Goal: Task Accomplishment & Management: Manage account settings

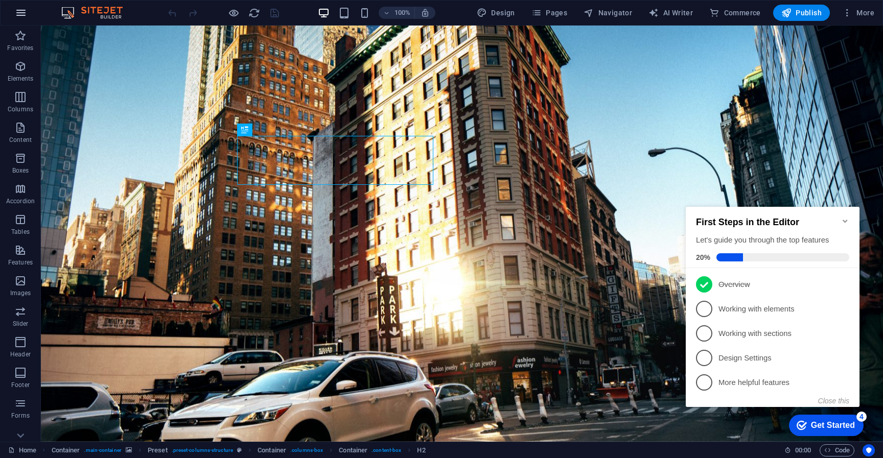
click at [22, 11] on icon "button" at bounding box center [21, 13] width 12 height 12
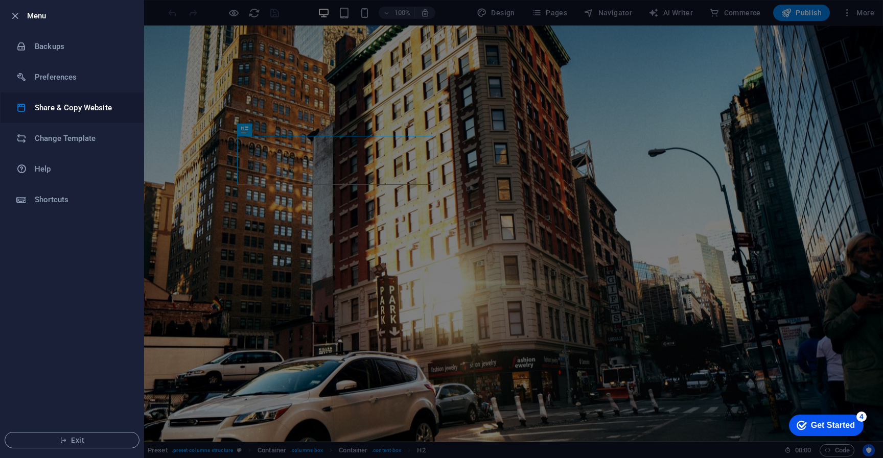
click at [59, 111] on h6 "Share & Copy Website" at bounding box center [82, 108] width 95 height 12
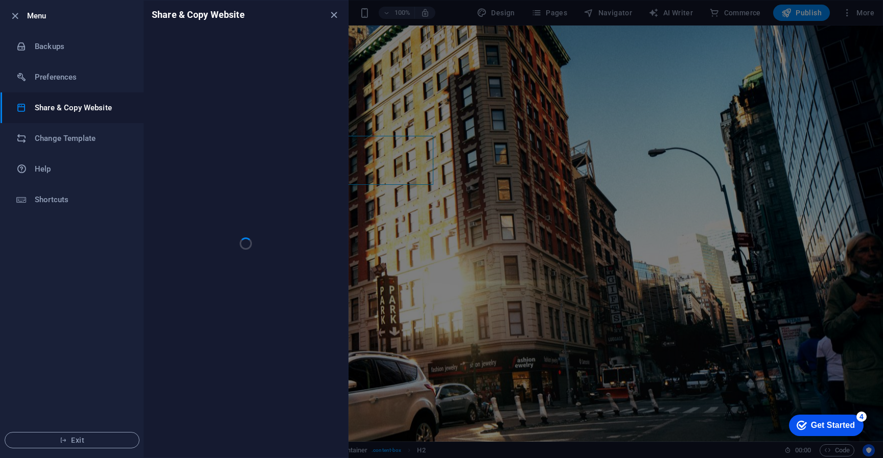
click at [234, 193] on div at bounding box center [246, 243] width 204 height 429
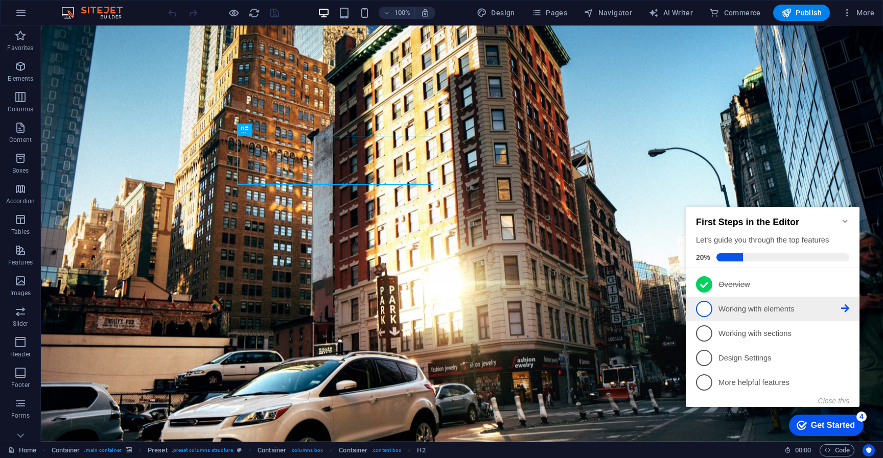
click at [707, 304] on span "2" at bounding box center [704, 309] width 16 height 16
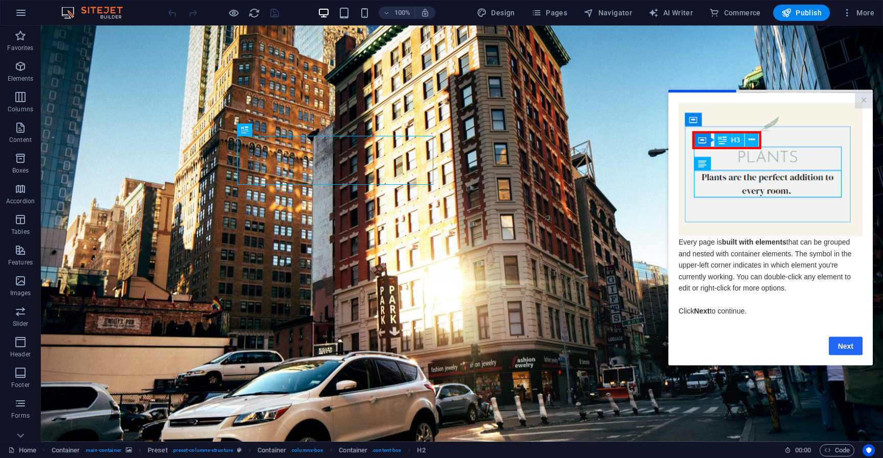
click at [847, 348] on link "Next" at bounding box center [846, 346] width 34 height 18
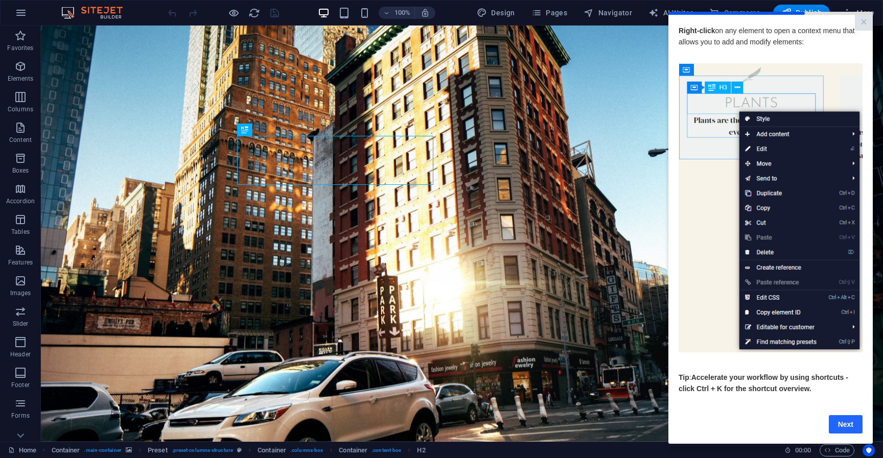
click at [832, 428] on link "Next" at bounding box center [846, 424] width 34 height 18
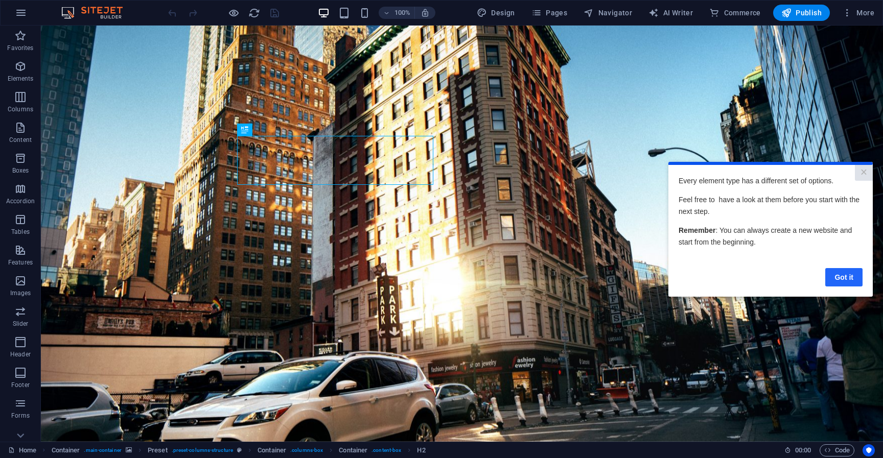
click at [846, 275] on link "Got it" at bounding box center [843, 277] width 37 height 18
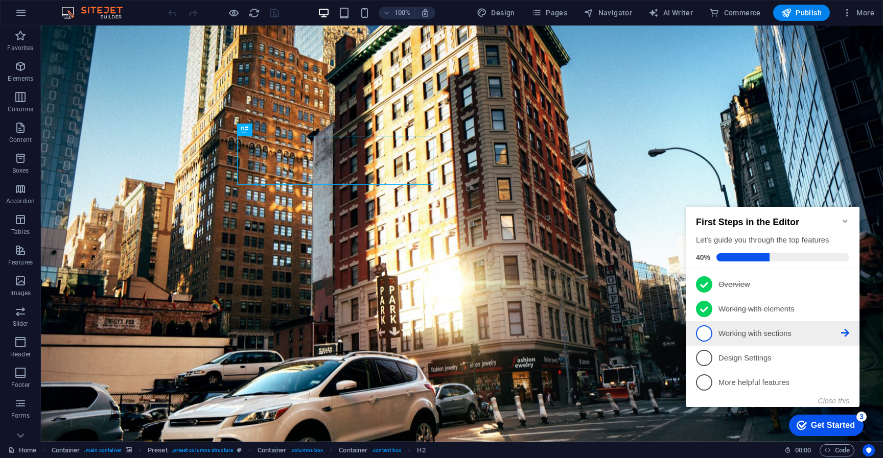
click at [737, 334] on p "Working with sections - incomplete" at bounding box center [779, 333] width 123 height 11
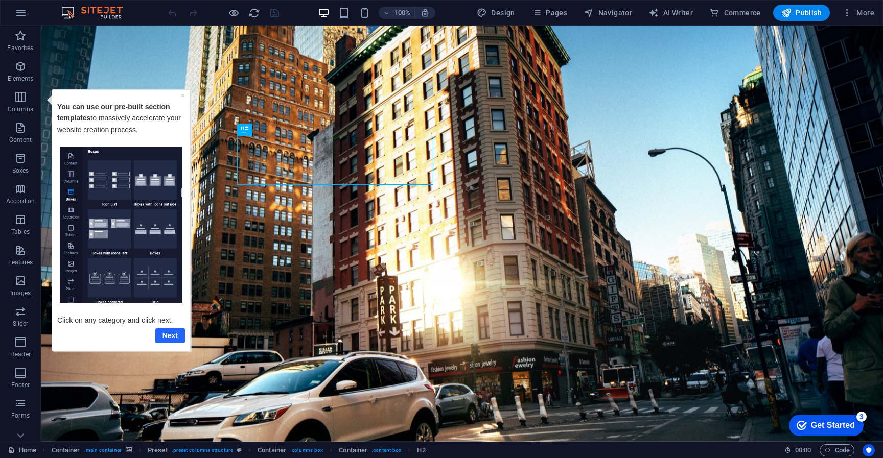
click at [164, 336] on link "Next" at bounding box center [170, 335] width 30 height 15
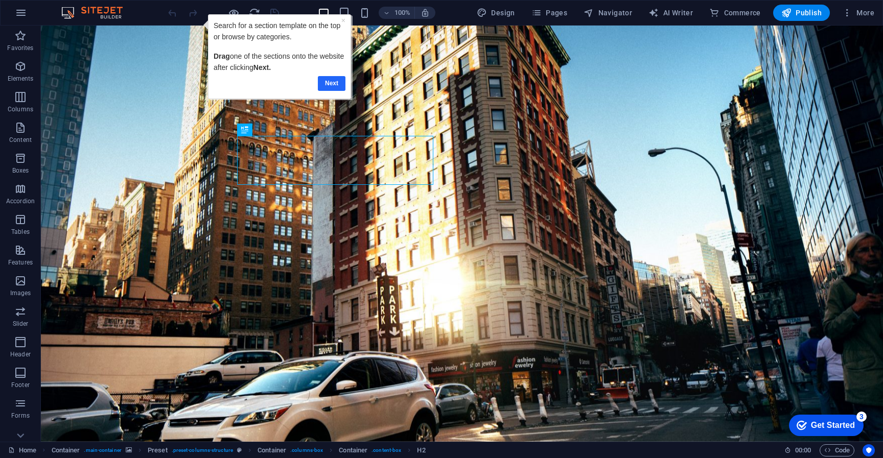
click at [337, 84] on link "Next" at bounding box center [332, 83] width 28 height 15
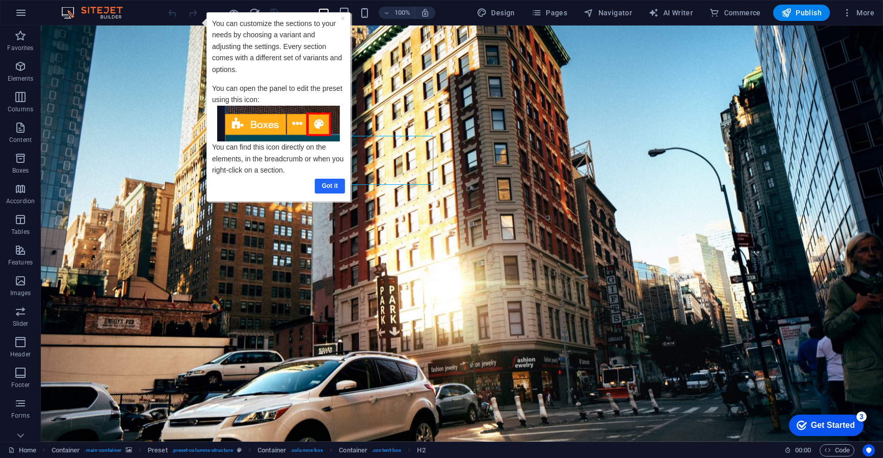
click at [330, 189] on link "Got it" at bounding box center [329, 186] width 30 height 15
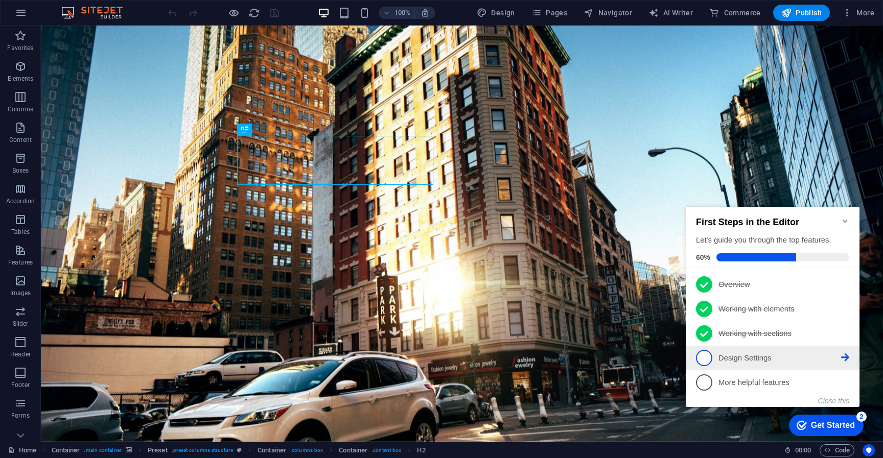
click at [707, 363] on span "4" at bounding box center [704, 358] width 16 height 16
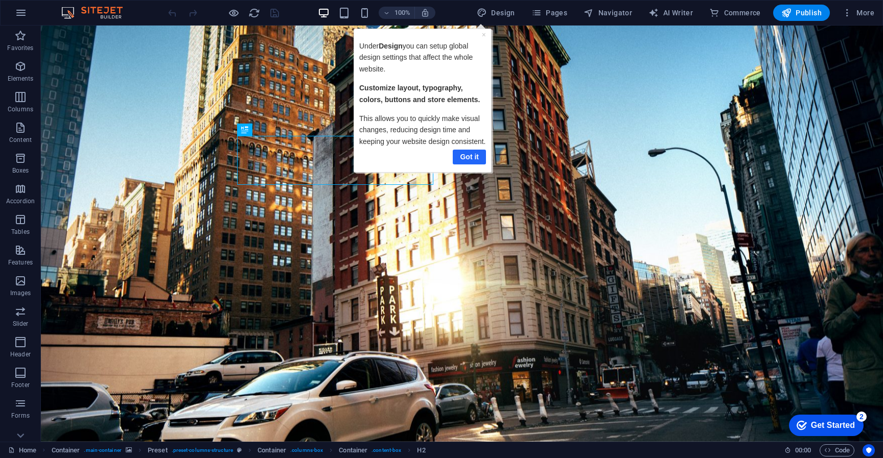
click at [475, 157] on link "Got it" at bounding box center [468, 157] width 33 height 15
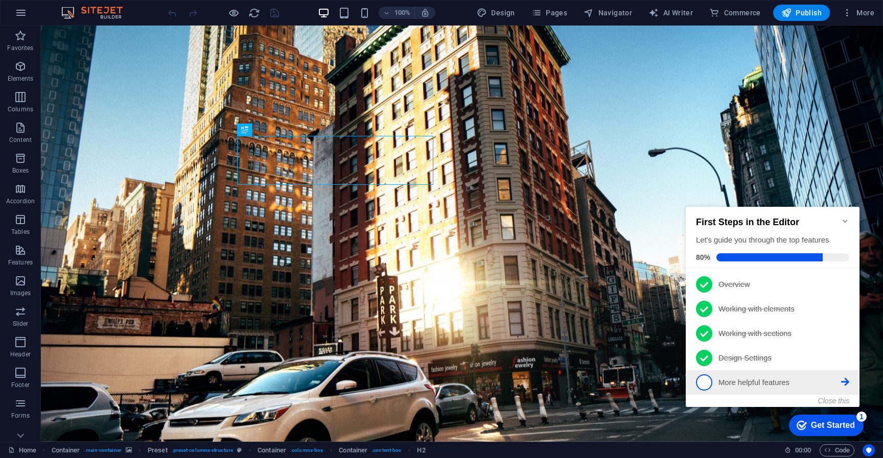
click at [749, 387] on link "5 More helpful features - incomplete" at bounding box center [772, 382] width 153 height 16
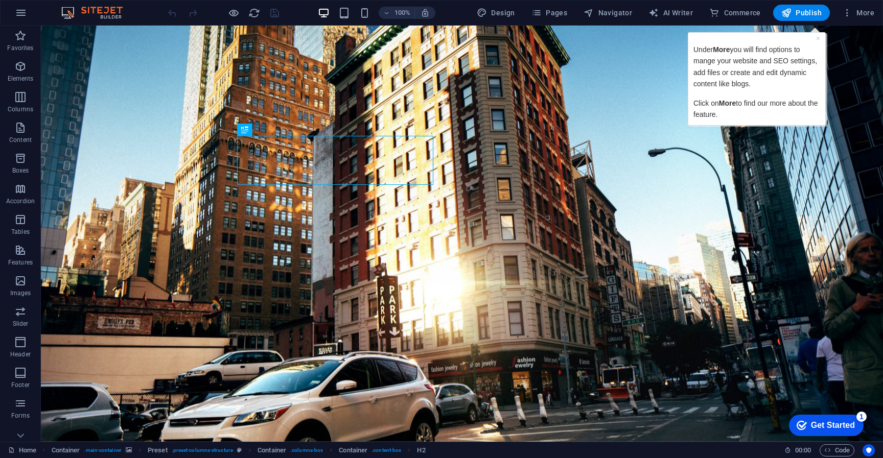
click at [794, 90] on div "Under More you will find options to mange your website and SEO settings, add fi…" at bounding box center [756, 82] width 127 height 76
click at [818, 39] on link "×" at bounding box center [817, 38] width 4 height 8
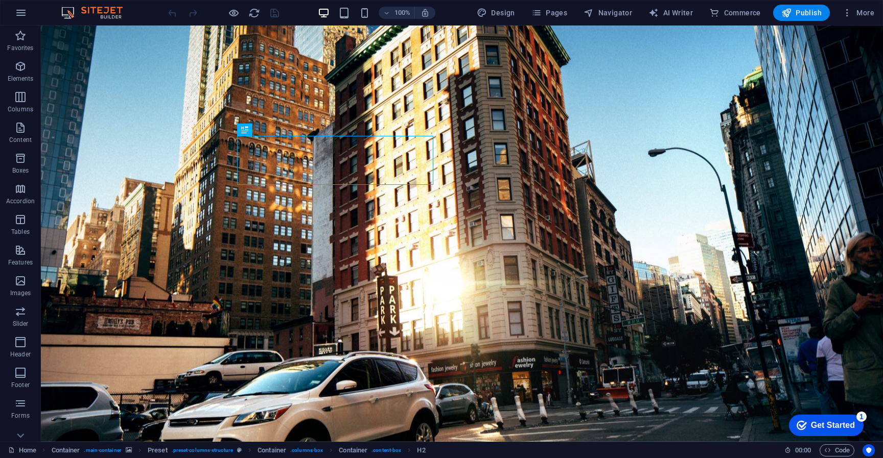
click at [814, 428] on div "Get Started" at bounding box center [833, 425] width 44 height 9
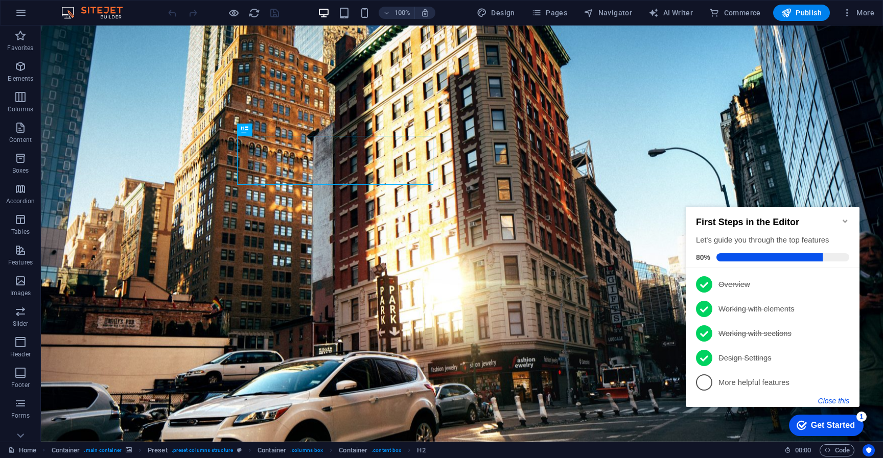
click at [838, 402] on button "Close this" at bounding box center [833, 401] width 31 height 8
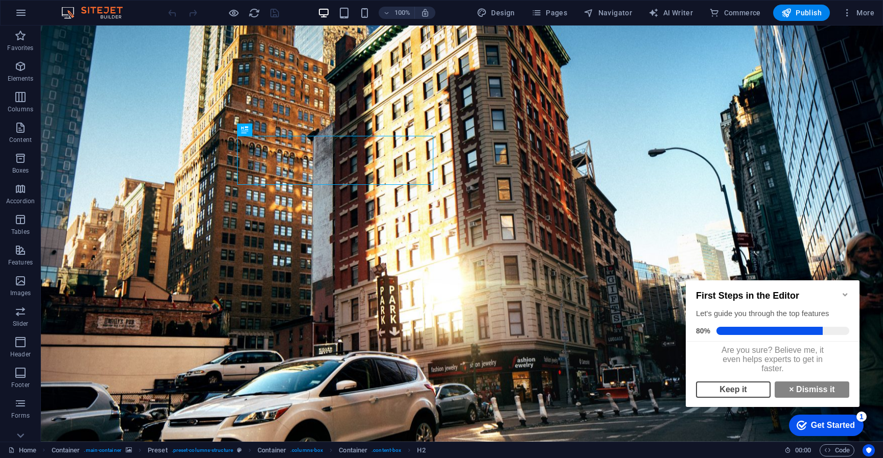
click at [758, 396] on link "Keep it" at bounding box center [733, 390] width 75 height 16
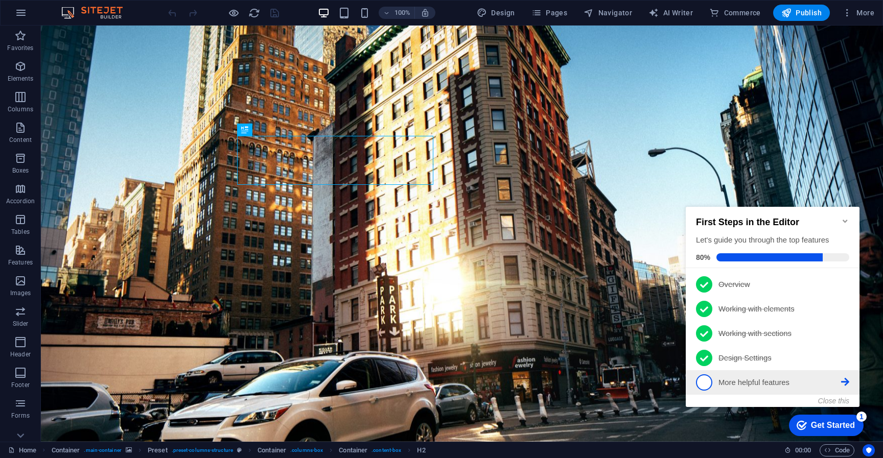
click at [750, 379] on p "More helpful features - incomplete" at bounding box center [779, 383] width 123 height 11
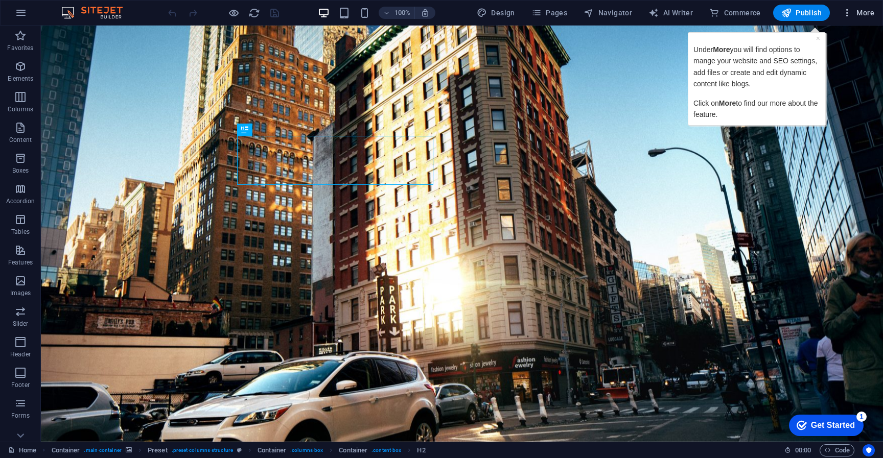
click at [861, 14] on span "More" at bounding box center [858, 13] width 32 height 10
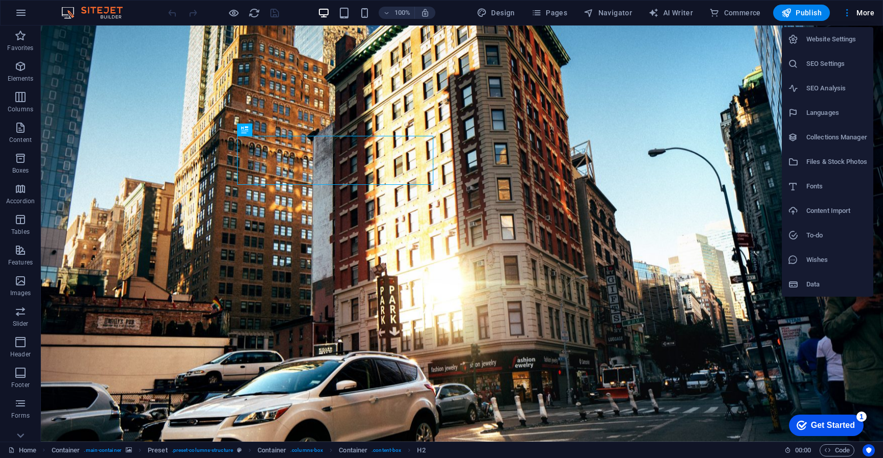
click at [861, 15] on div at bounding box center [441, 229] width 883 height 458
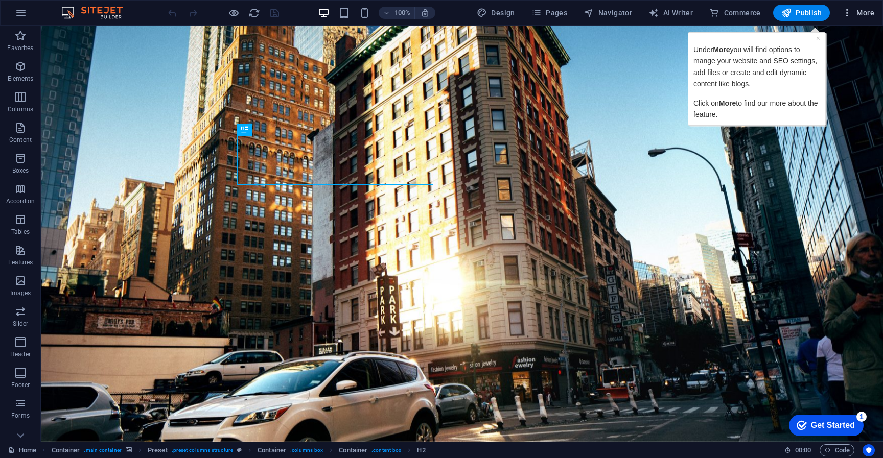
click at [860, 13] on span "More" at bounding box center [858, 13] width 32 height 10
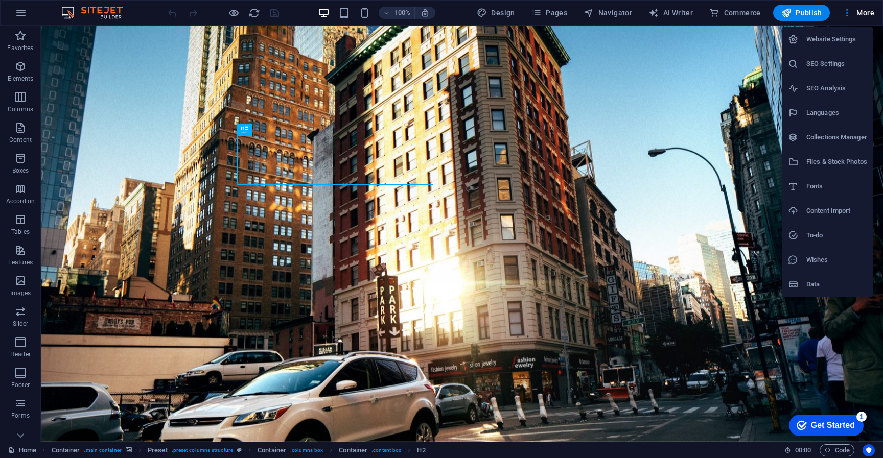
click at [831, 65] on h6 "SEO Settings" at bounding box center [836, 64] width 61 height 12
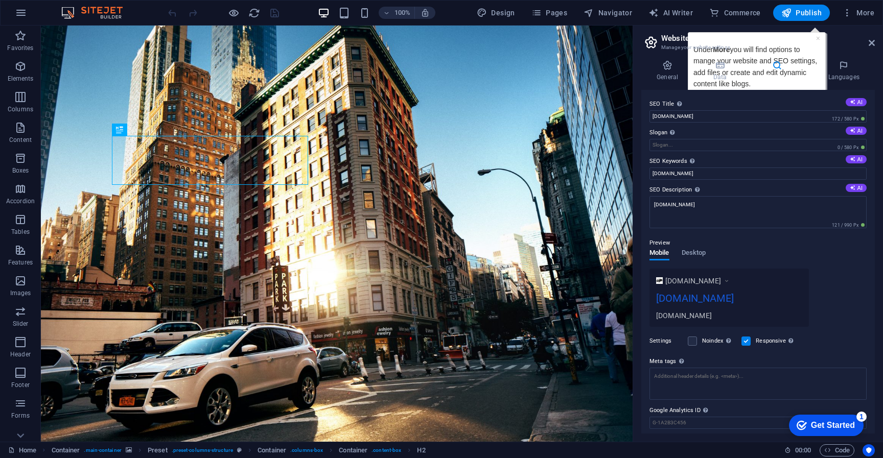
click at [817, 41] on h2 "Website settings" at bounding box center [768, 38] width 214 height 9
click at [817, 40] on h2 "Website settings" at bounding box center [768, 38] width 214 height 9
click at [820, 39] on h2 "Website settings" at bounding box center [768, 38] width 214 height 9
click at [849, 22] on div "100% Design Pages Navigator AI Writer Commerce Publish More" at bounding box center [442, 13] width 882 height 25
click at [850, 16] on icon "button" at bounding box center [847, 13] width 10 height 10
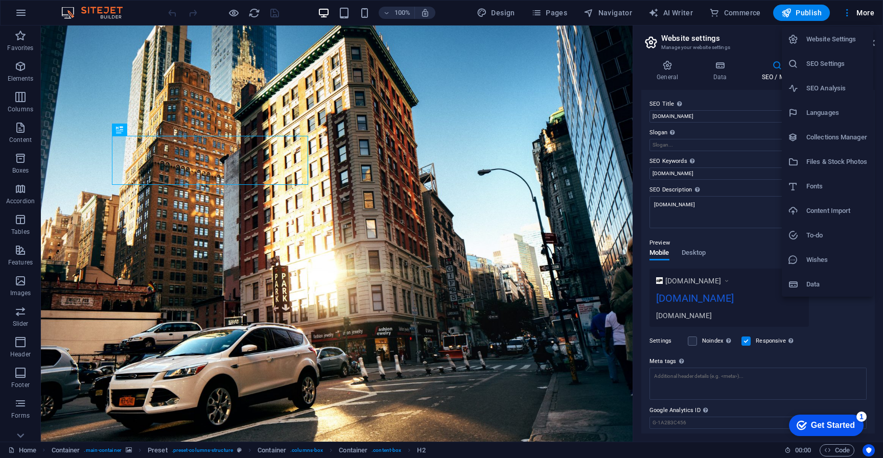
click at [855, 15] on div at bounding box center [441, 229] width 883 height 458
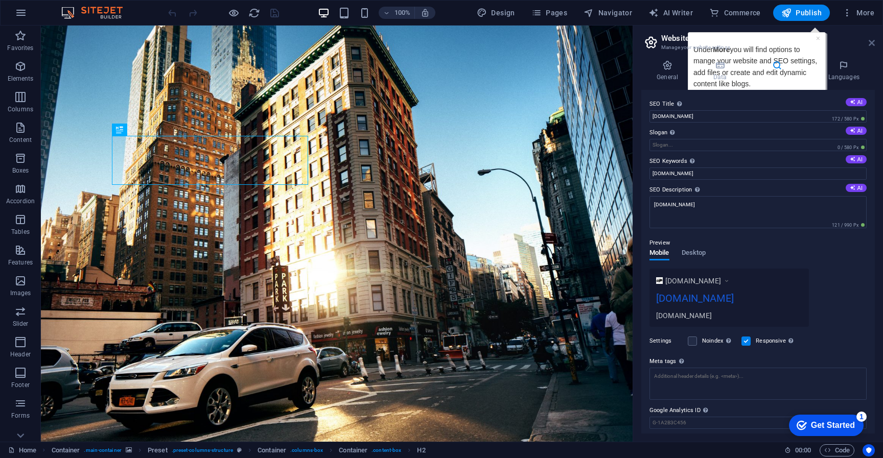
click at [870, 46] on icon at bounding box center [872, 43] width 6 height 8
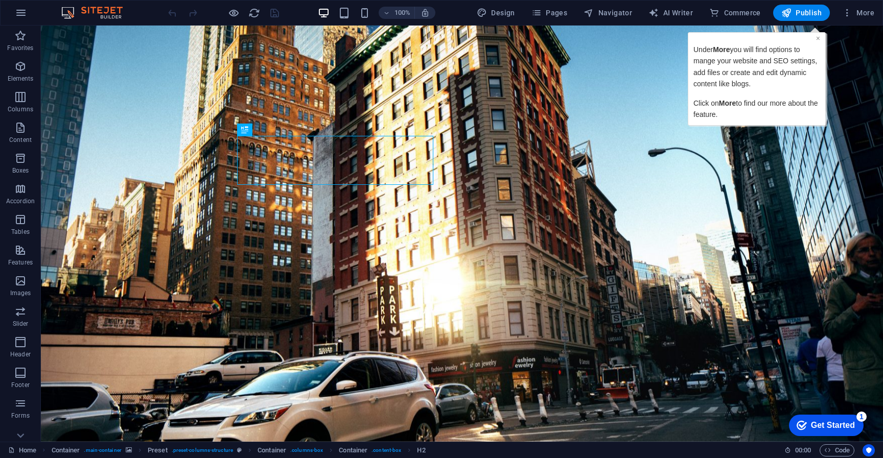
click at [818, 40] on link "×" at bounding box center [817, 38] width 4 height 8
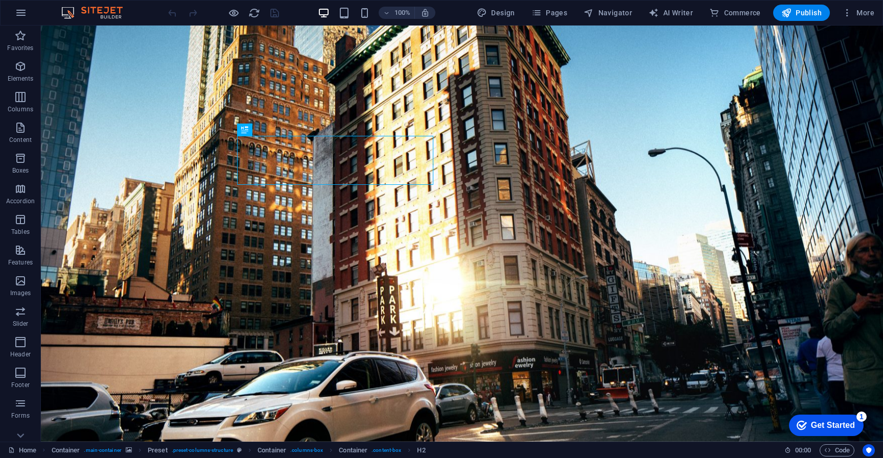
click at [839, 422] on div "Get Started" at bounding box center [833, 425] width 44 height 9
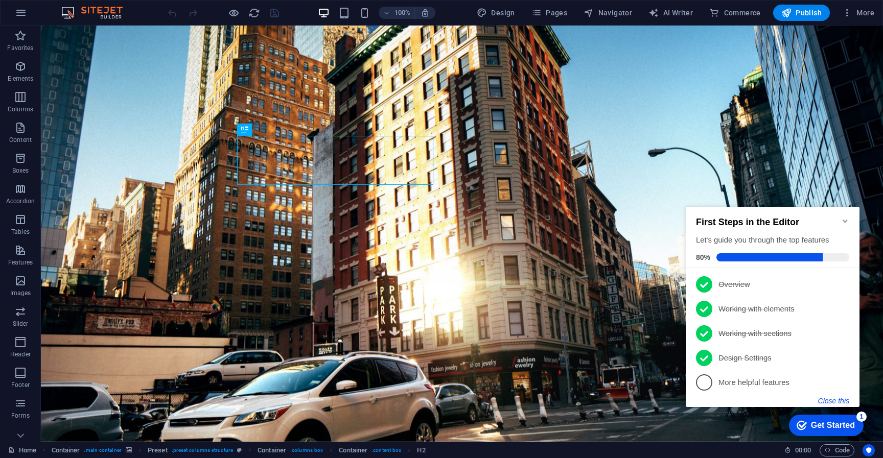
click at [841, 402] on button "Close this" at bounding box center [833, 401] width 31 height 8
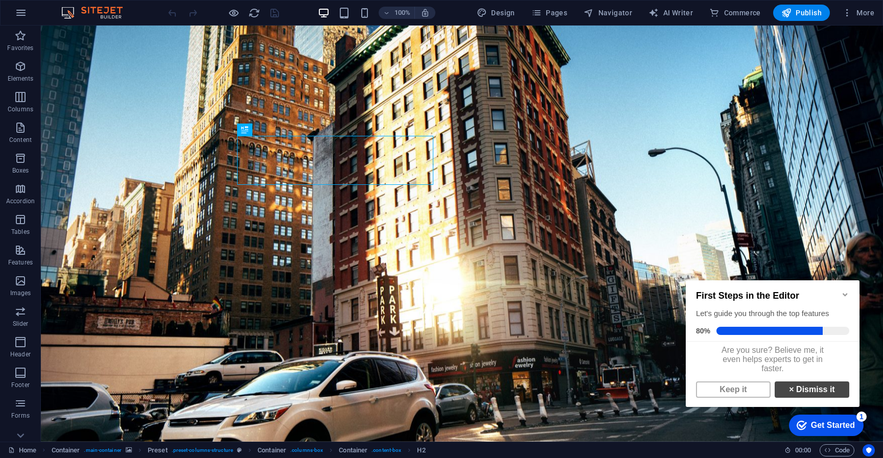
click at [820, 393] on link "× Dismiss it" at bounding box center [812, 390] width 75 height 16
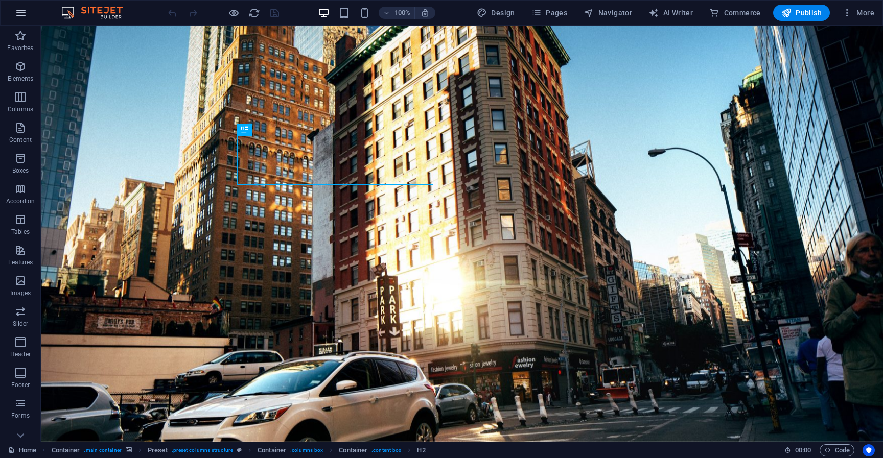
click at [23, 17] on icon "button" at bounding box center [21, 13] width 12 height 12
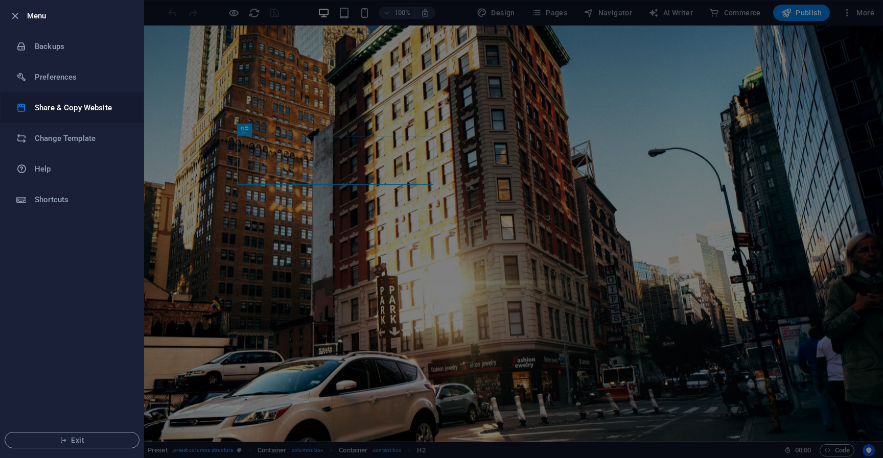
click at [72, 110] on h6 "Share & Copy Website" at bounding box center [82, 108] width 95 height 12
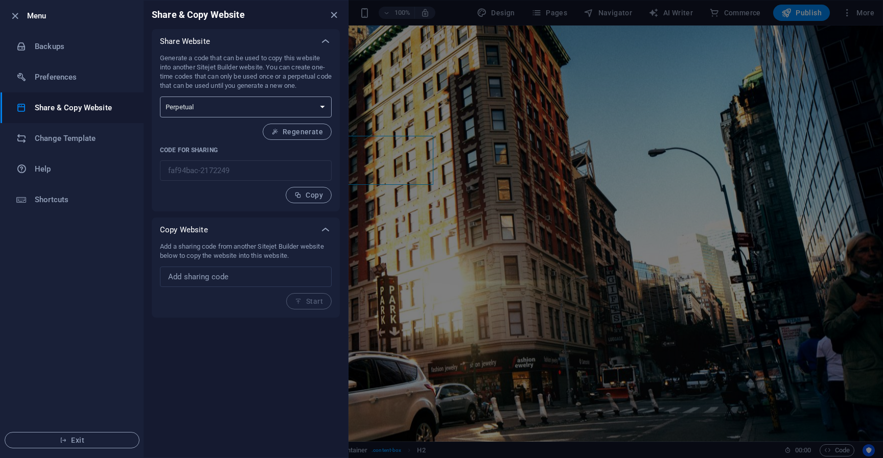
click at [299, 110] on select "One-time Perpetual" at bounding box center [246, 107] width 172 height 21
select select "onetime"
click at [160, 97] on select "One-time Perpetual" at bounding box center [246, 107] width 172 height 21
click at [306, 135] on span "Generate" at bounding box center [301, 132] width 44 height 8
type input "599e6aa4-2172249"
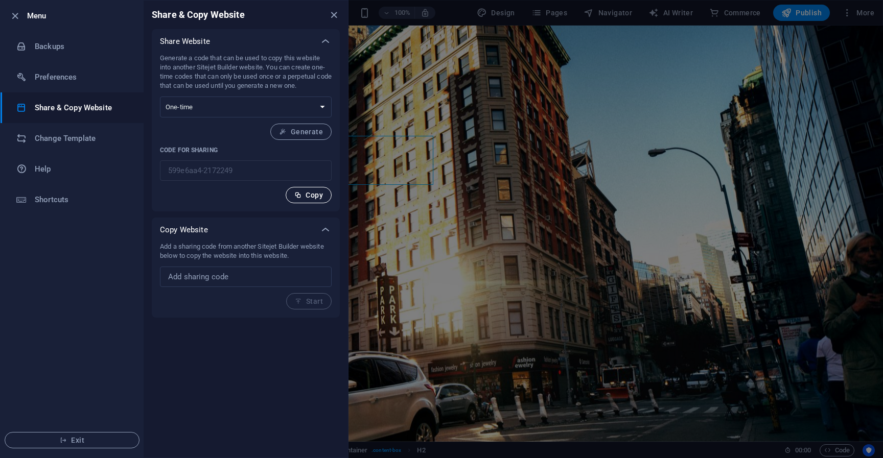
click at [303, 195] on span "Copy" at bounding box center [308, 195] width 29 height 8
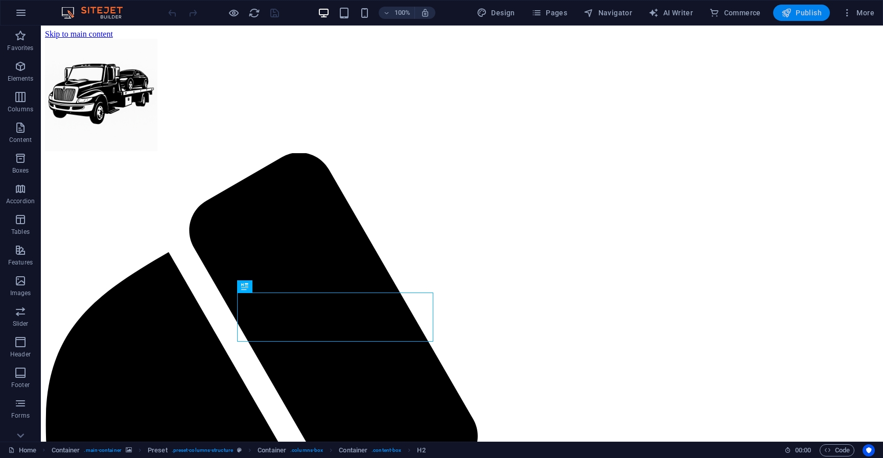
click at [811, 15] on span "Publish" at bounding box center [801, 13] width 40 height 10
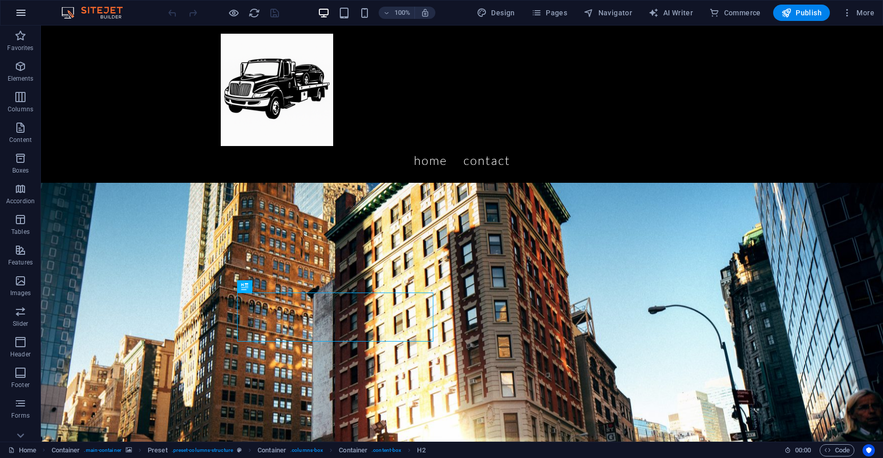
click at [23, 18] on icon "button" at bounding box center [21, 13] width 12 height 12
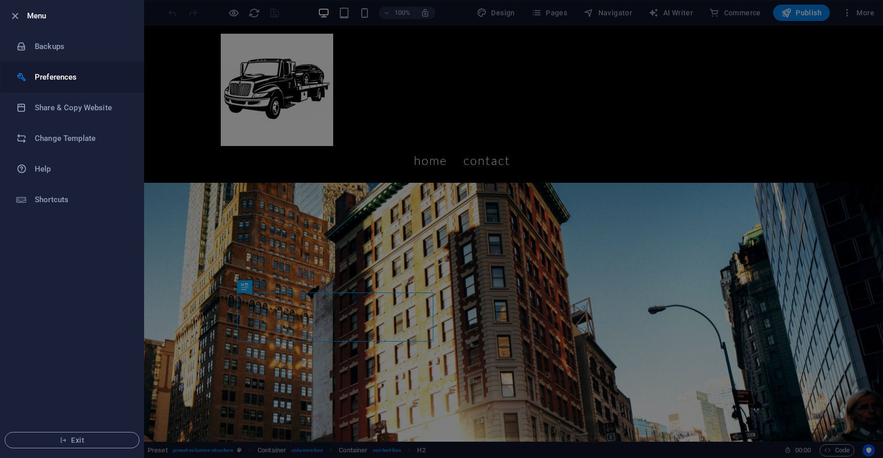
click at [61, 78] on h6 "Preferences" at bounding box center [82, 77] width 95 height 12
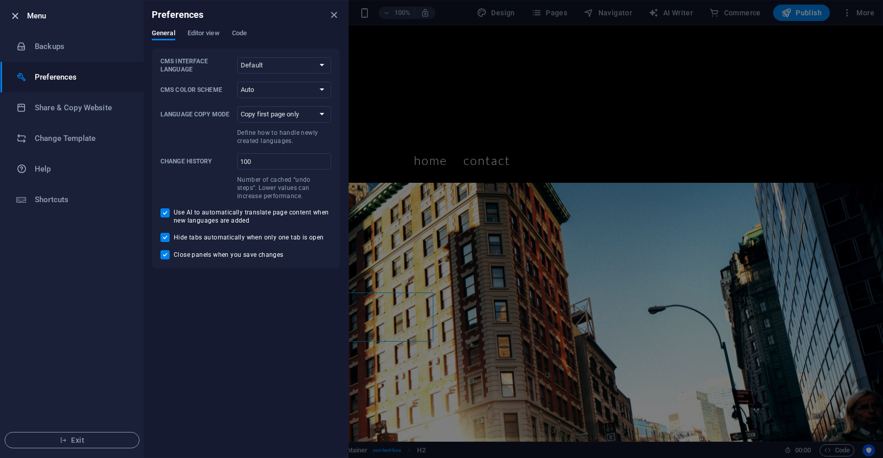
click at [18, 18] on icon "button" at bounding box center [15, 16] width 12 height 12
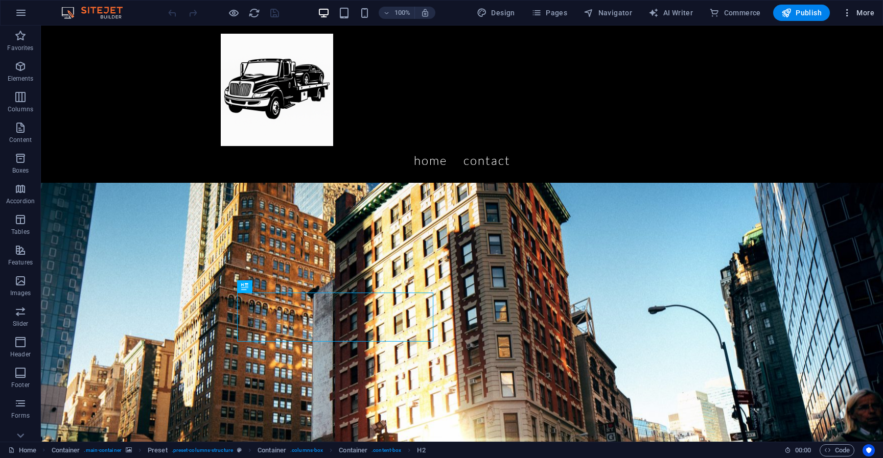
click at [849, 17] on icon "button" at bounding box center [847, 13] width 10 height 10
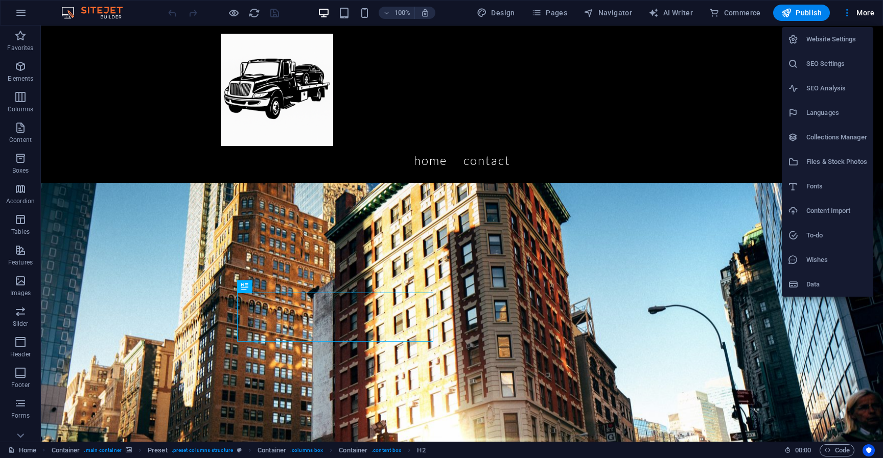
click at [815, 288] on h6 "Data" at bounding box center [836, 284] width 61 height 12
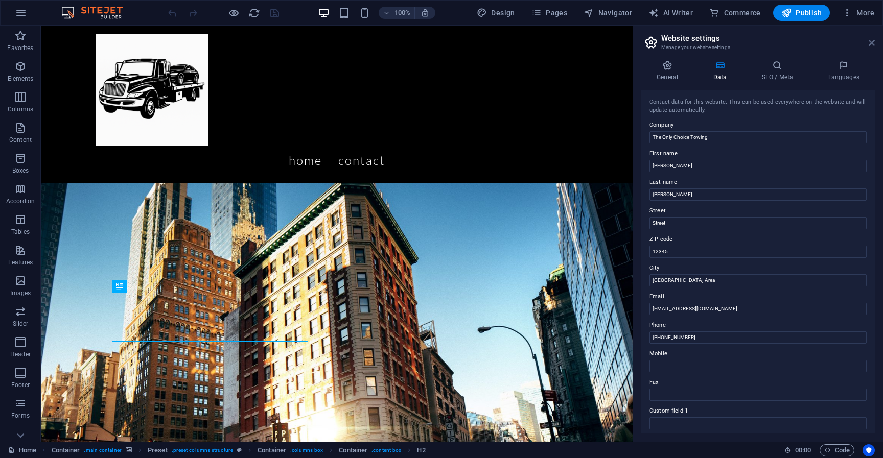
click at [872, 46] on icon at bounding box center [872, 43] width 6 height 8
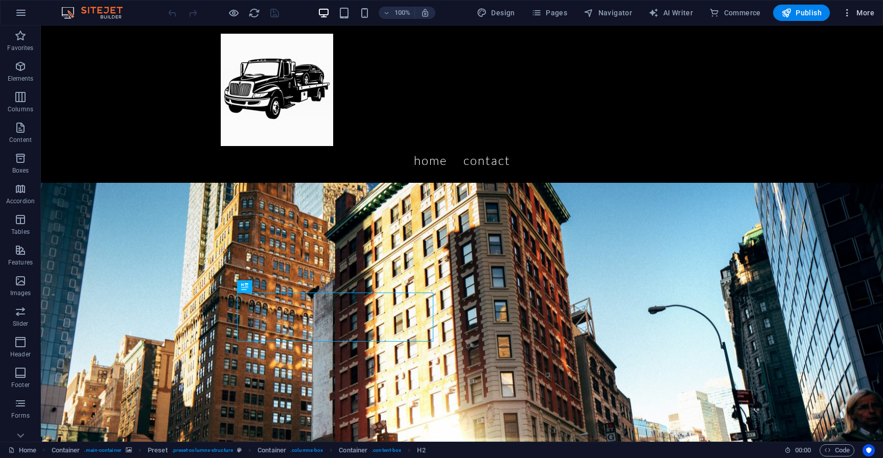
click at [864, 13] on span "More" at bounding box center [858, 13] width 32 height 10
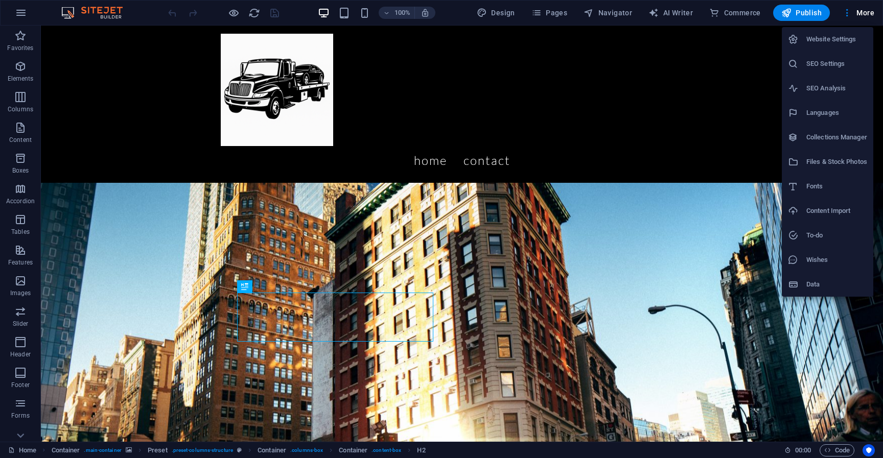
click at [830, 39] on h6 "Website Settings" at bounding box center [836, 39] width 61 height 12
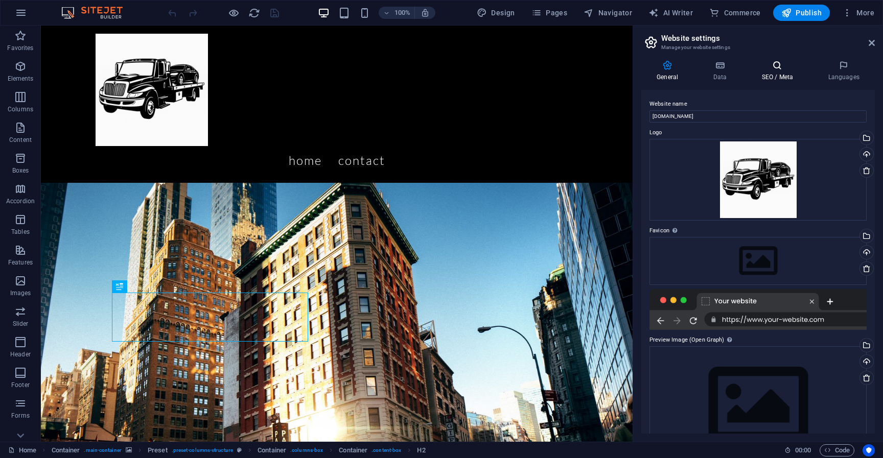
click at [773, 79] on h4 "SEO / Meta" at bounding box center [779, 70] width 66 height 21
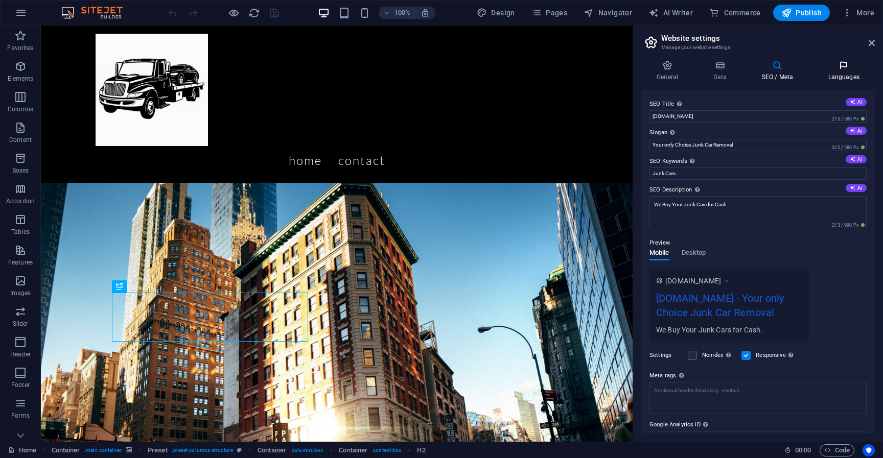
click at [845, 69] on icon at bounding box center [843, 65] width 62 height 10
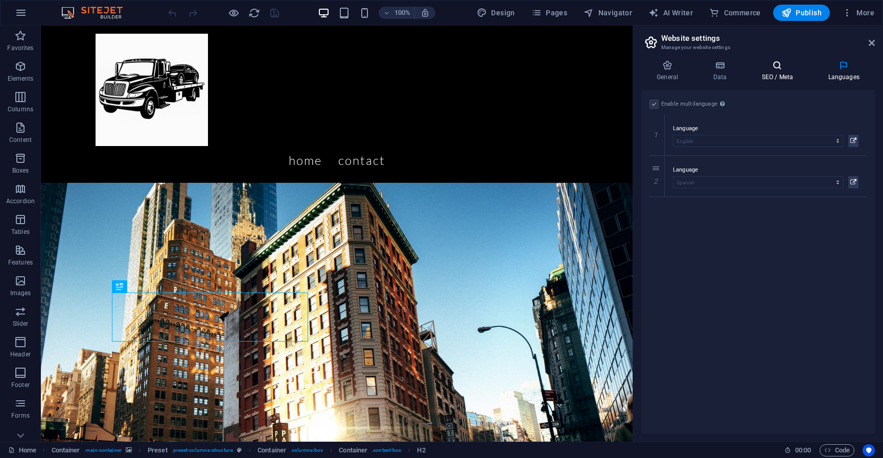
click at [789, 65] on icon at bounding box center [777, 65] width 62 height 10
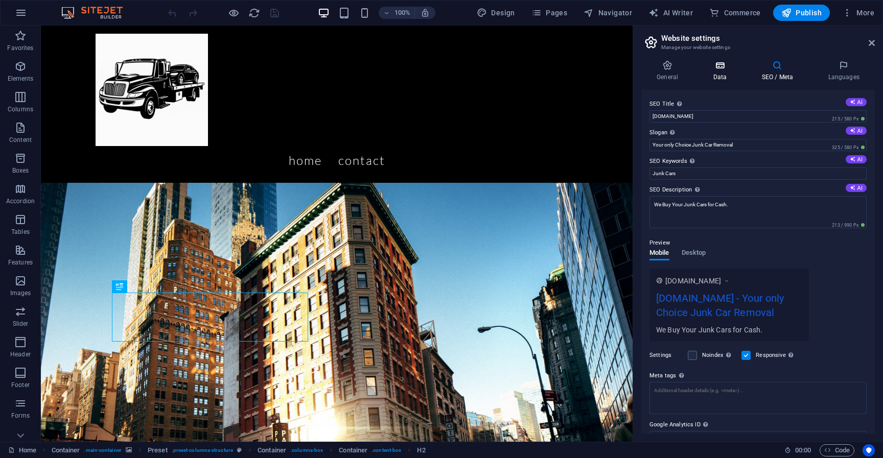
click at [717, 74] on h4 "Data" at bounding box center [721, 70] width 49 height 21
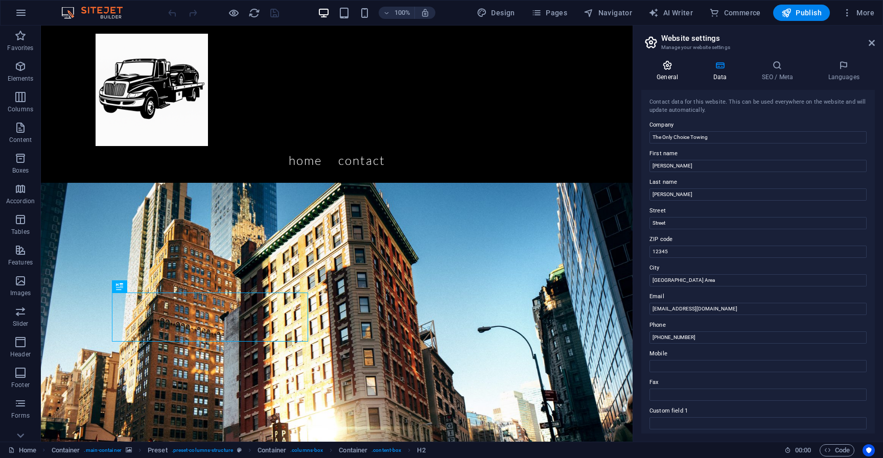
click at [663, 68] on icon at bounding box center [667, 65] width 52 height 10
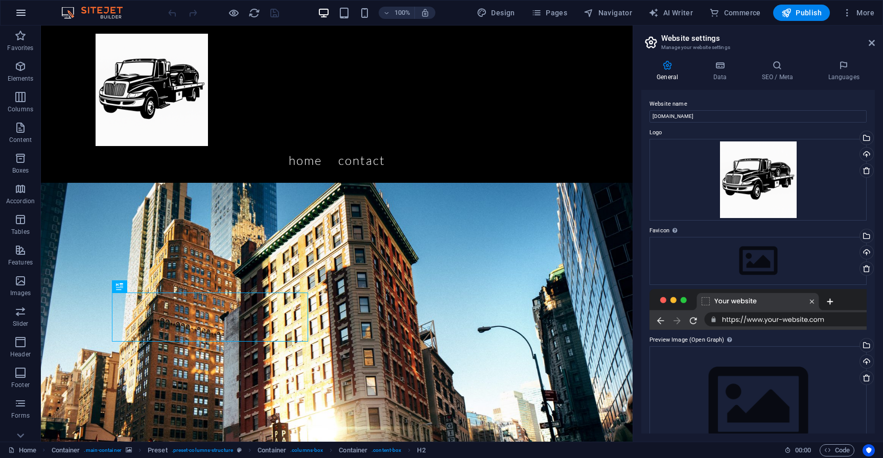
click at [17, 13] on icon "button" at bounding box center [21, 13] width 12 height 12
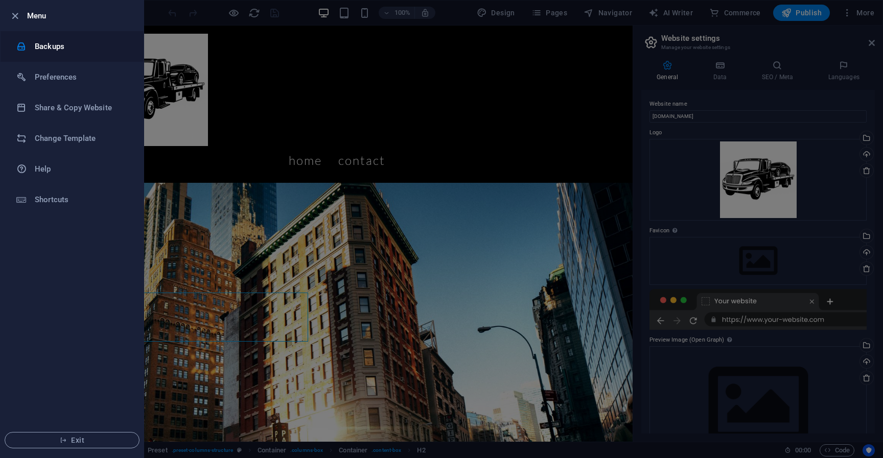
click at [77, 47] on h6 "Backups" at bounding box center [82, 46] width 95 height 12
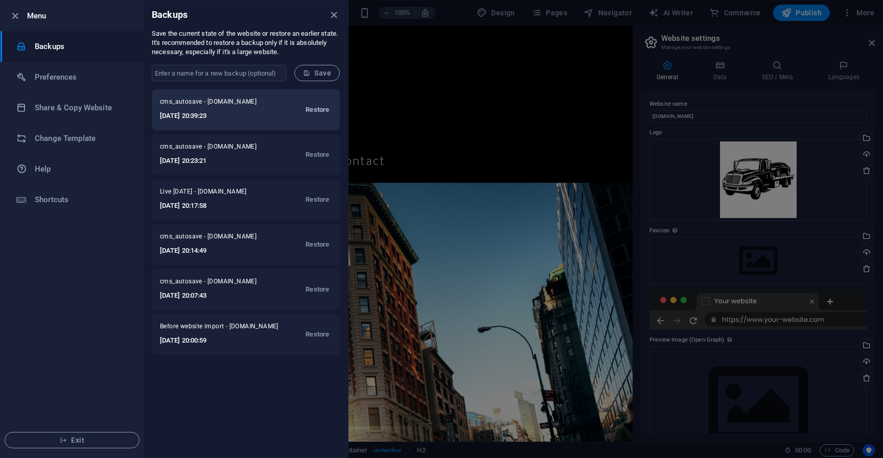
click at [318, 111] on span "Restore" at bounding box center [318, 110] width 24 height 12
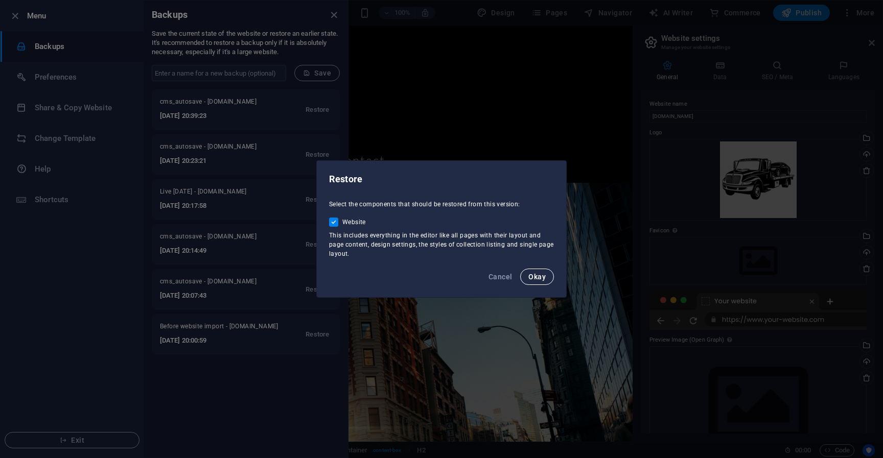
click at [532, 277] on span "Okay" at bounding box center [536, 277] width 17 height 8
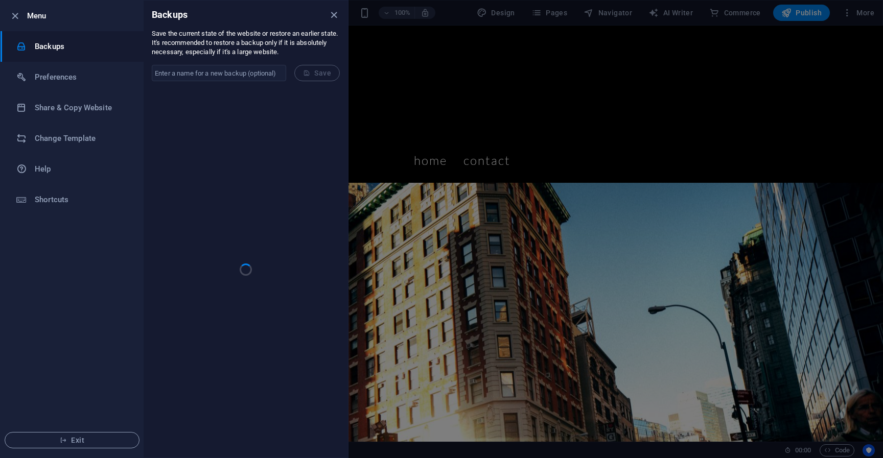
click at [416, 85] on div at bounding box center [441, 229] width 883 height 458
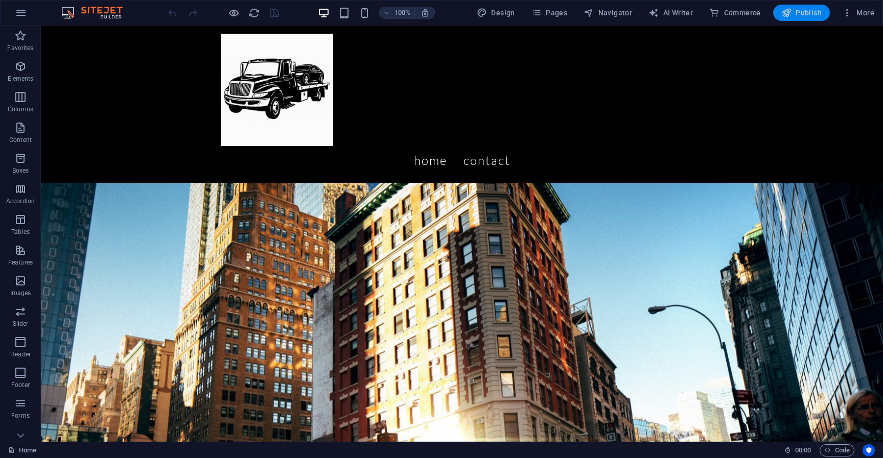
click at [802, 13] on span "Publish" at bounding box center [801, 13] width 40 height 10
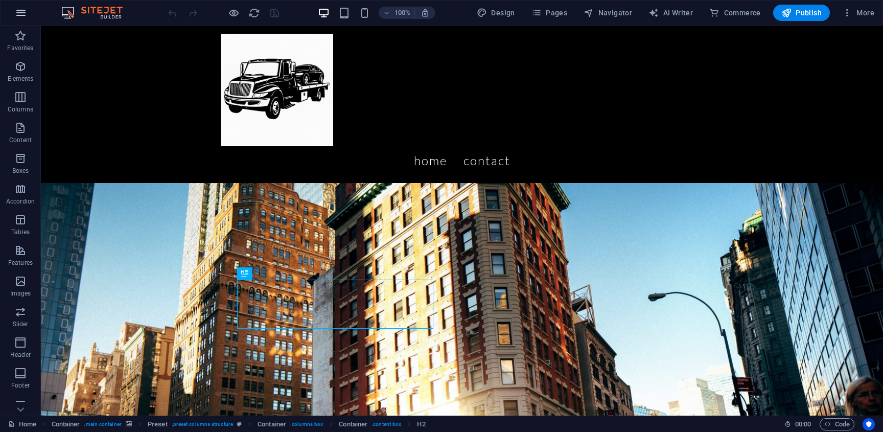
click at [15, 12] on icon "button" at bounding box center [21, 13] width 12 height 12
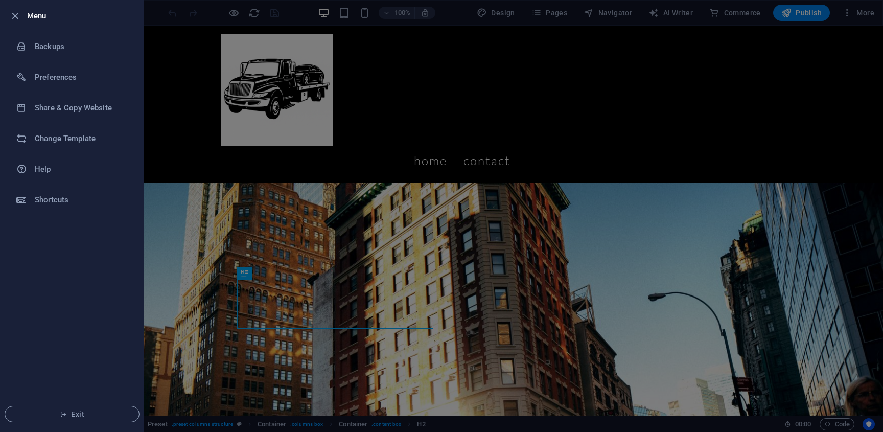
click at [704, 50] on div at bounding box center [441, 216] width 883 height 432
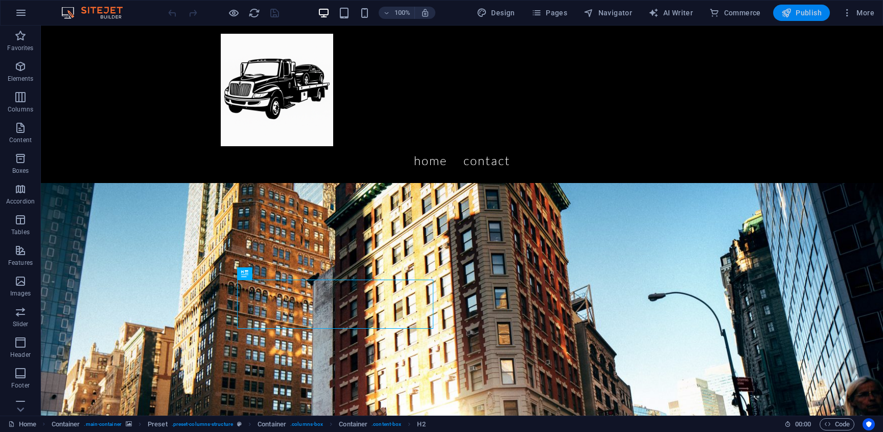
click at [806, 13] on span "Publish" at bounding box center [801, 13] width 40 height 10
click at [22, 16] on icon "button" at bounding box center [21, 13] width 12 height 12
click at [860, 13] on span "More" at bounding box center [858, 13] width 32 height 10
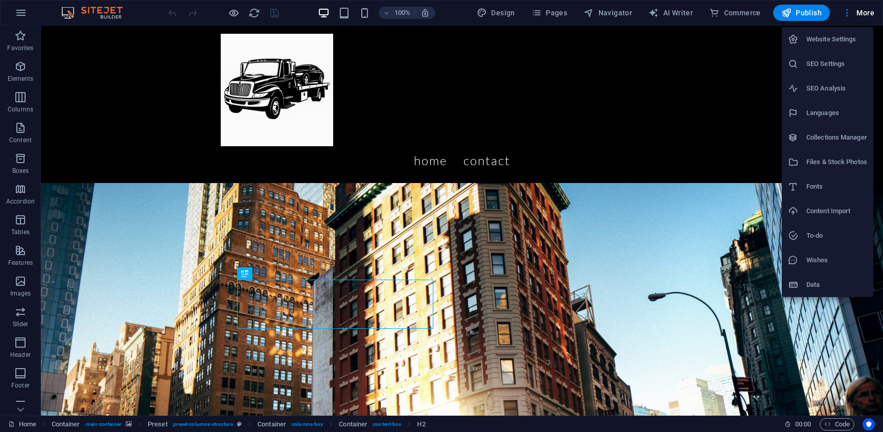
click at [826, 37] on h6 "Website Settings" at bounding box center [836, 39] width 61 height 12
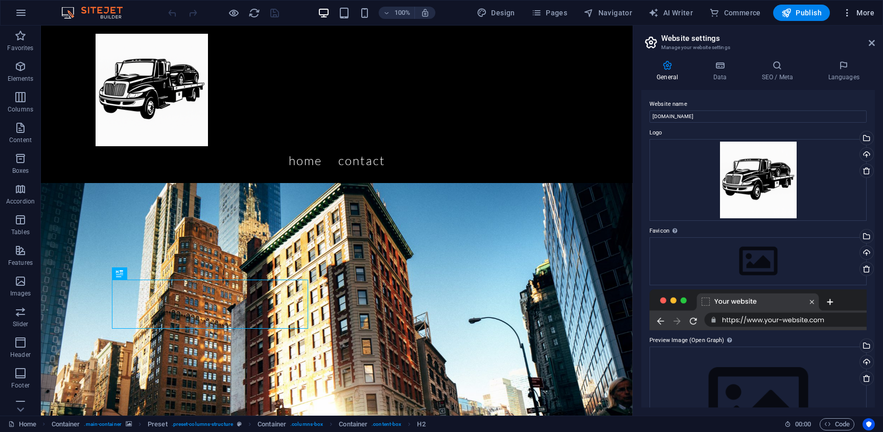
click at [850, 15] on icon "button" at bounding box center [847, 13] width 10 height 10
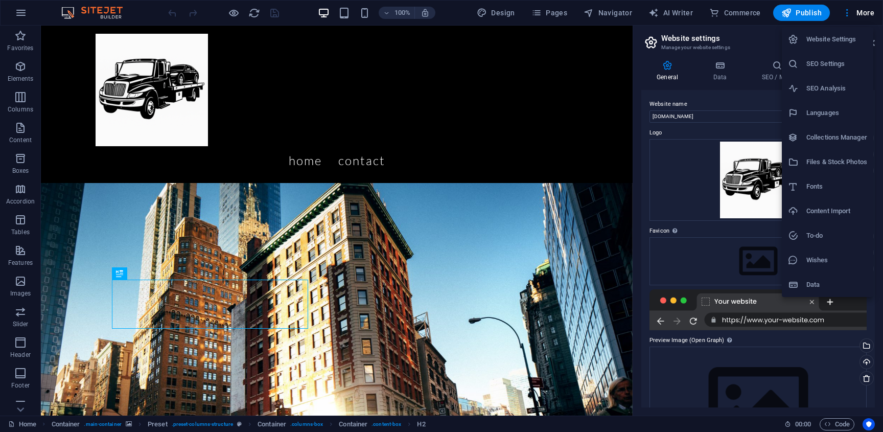
click at [819, 289] on h6 "Data" at bounding box center [836, 284] width 61 height 12
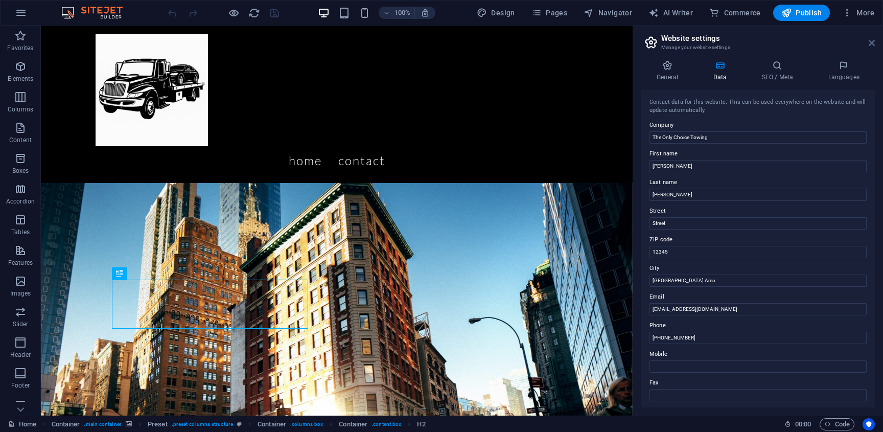
click at [870, 43] on icon at bounding box center [872, 43] width 6 height 8
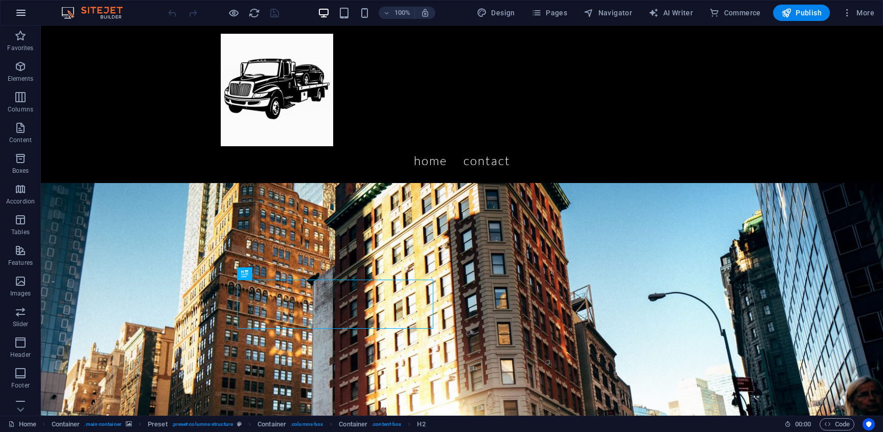
click at [25, 15] on icon "button" at bounding box center [21, 13] width 12 height 12
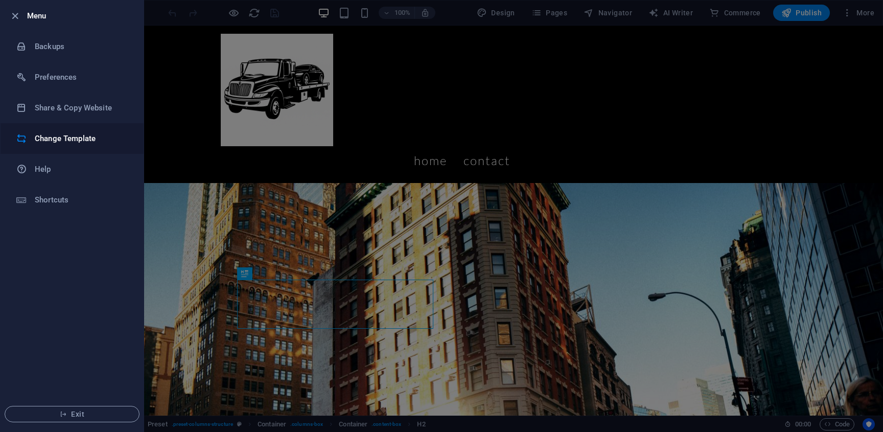
click at [65, 140] on h6 "Change Template" at bounding box center [82, 138] width 95 height 12
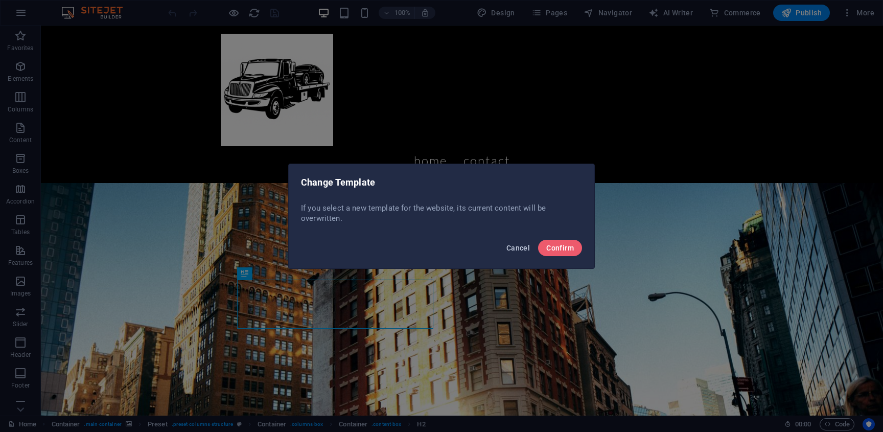
click at [518, 252] on button "Cancel" at bounding box center [518, 248] width 32 height 16
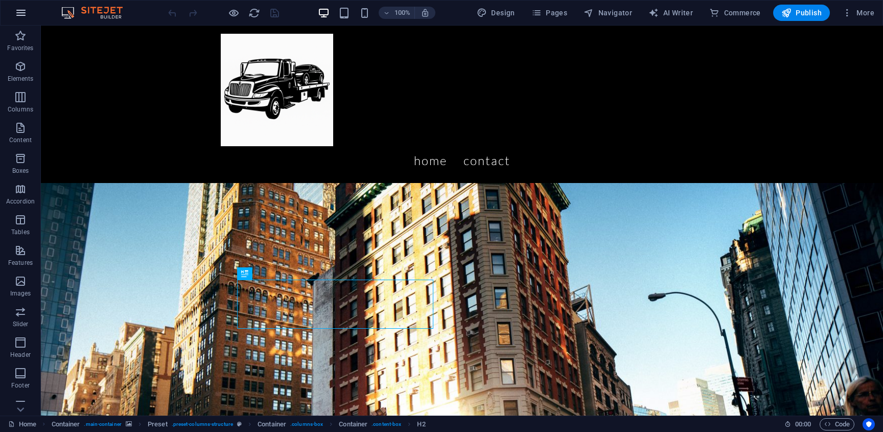
click at [22, 13] on icon "button" at bounding box center [21, 13] width 12 height 12
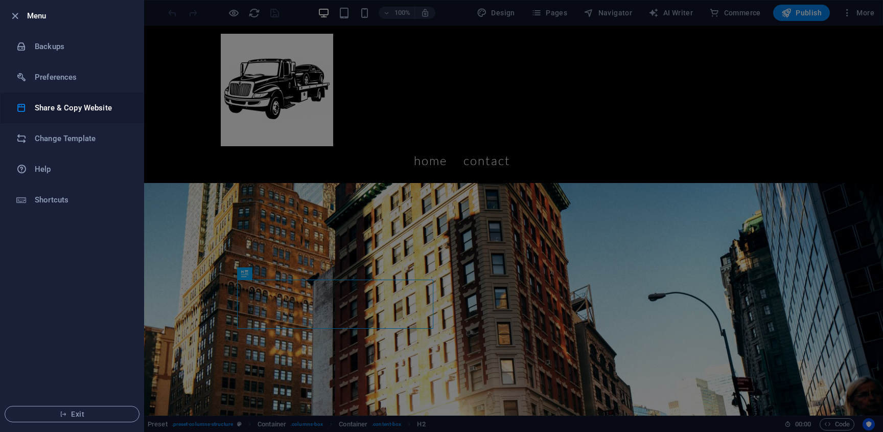
click at [65, 111] on h6 "Share & Copy Website" at bounding box center [82, 108] width 95 height 12
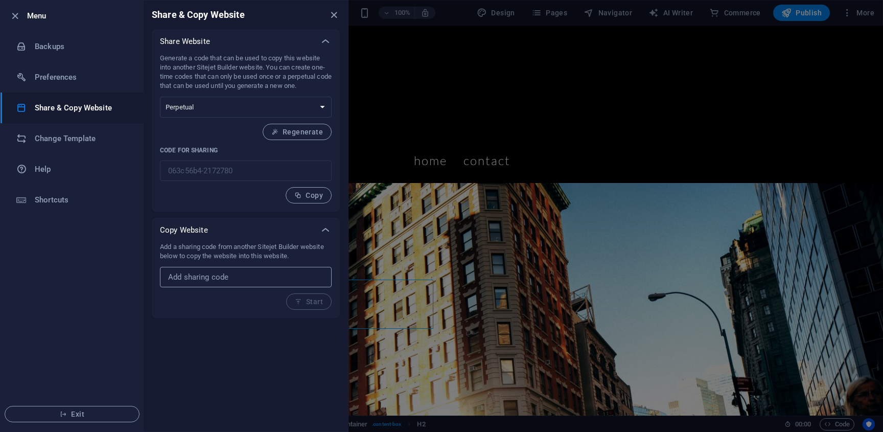
click at [226, 280] on input "text" at bounding box center [246, 277] width 172 height 20
paste input "1d912cd3-2172249"
type input "1d912cd3-2172249"
click at [309, 306] on button "Start" at bounding box center [308, 301] width 45 height 16
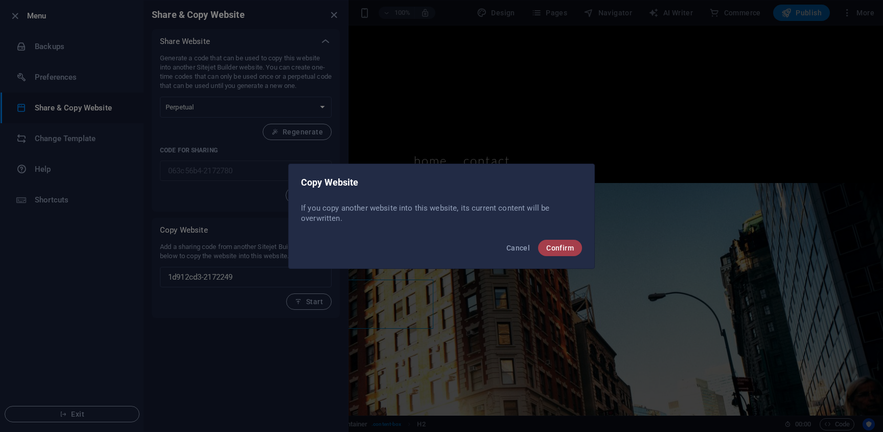
click at [558, 248] on span "Confirm" at bounding box center [560, 248] width 28 height 8
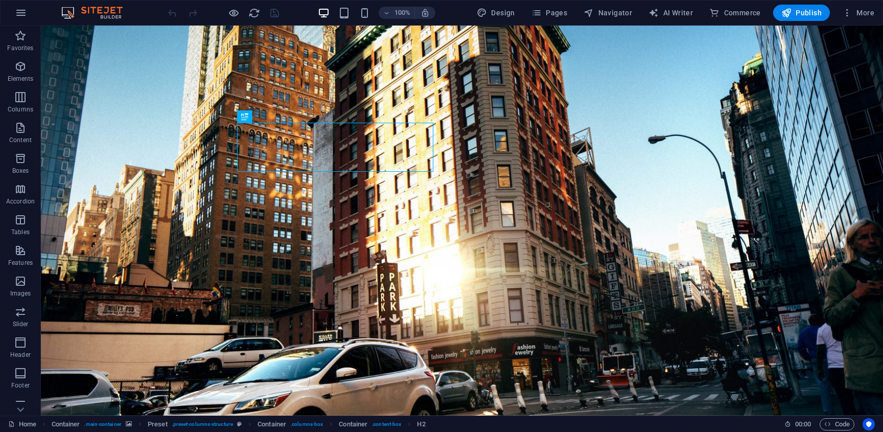
click at [275, 12] on div at bounding box center [223, 13] width 114 height 16
click at [847, 14] on icon "button" at bounding box center [847, 13] width 10 height 10
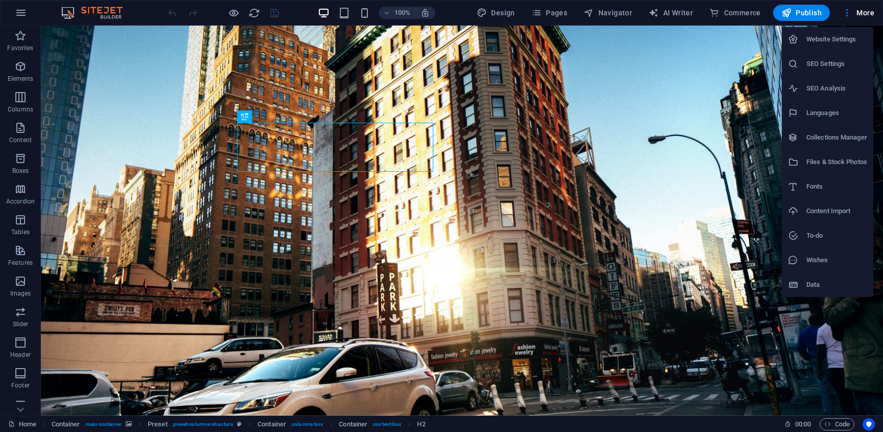
click at [850, 11] on div at bounding box center [441, 216] width 883 height 432
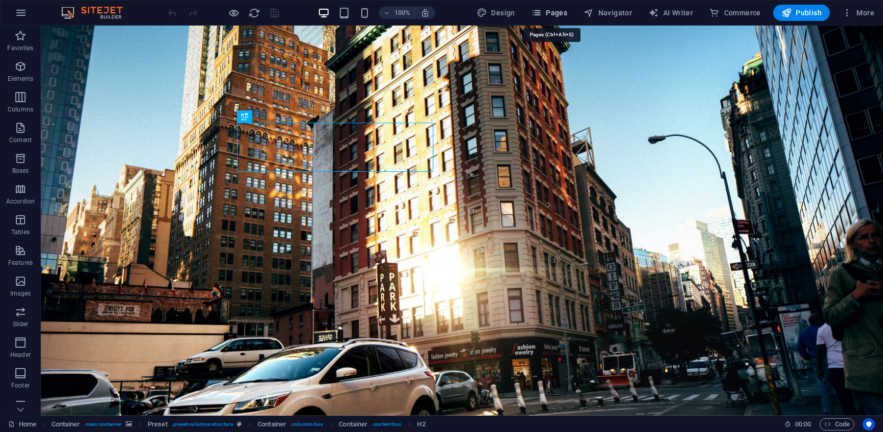
click at [562, 10] on span "Pages" at bounding box center [549, 13] width 36 height 10
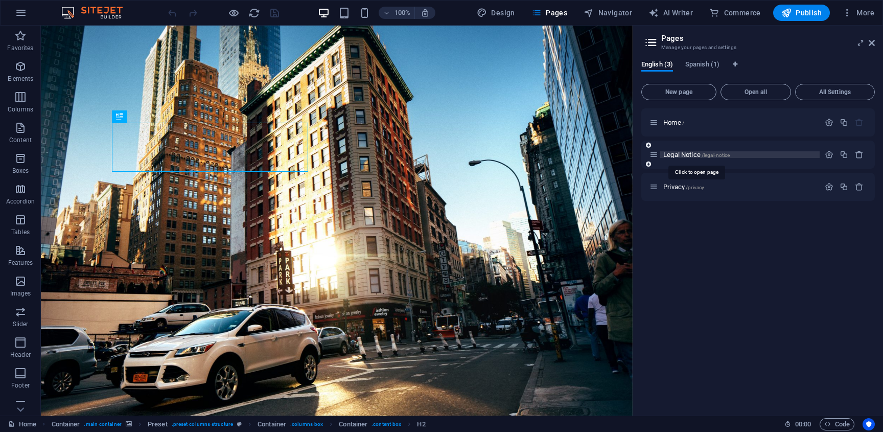
click at [680, 156] on span "Legal Notice /legal-notice" at bounding box center [696, 155] width 66 height 8
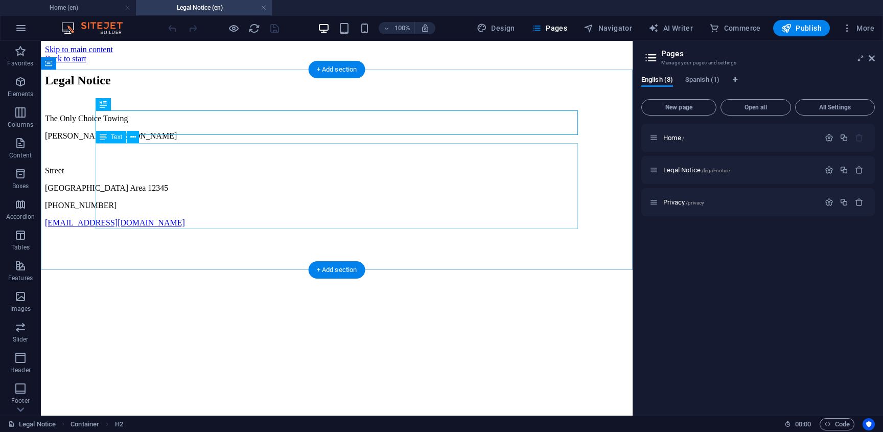
click at [210, 190] on div "The Only Choice Towing Jose Silva Street Erie Area 12345 +1(716) 770 8770 theon…" at bounding box center [336, 170] width 583 height 113
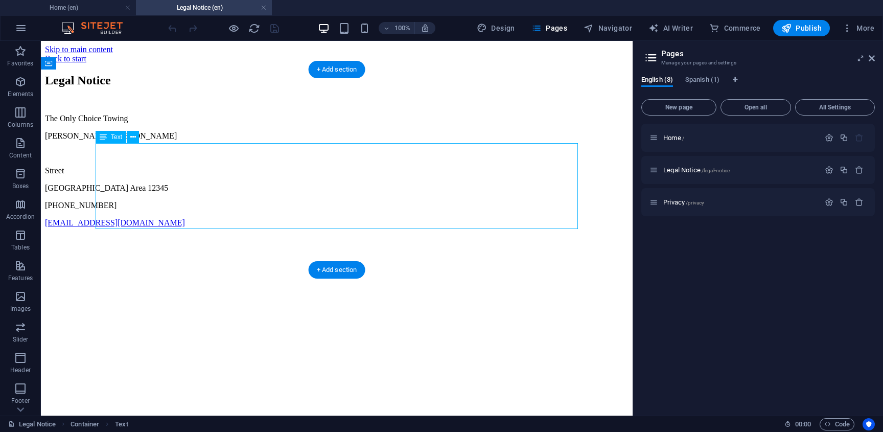
click at [218, 221] on div "The Only Choice Towing Jose Silva Street Erie Area 12345 +1(716) 770 8770 theon…" at bounding box center [336, 170] width 583 height 113
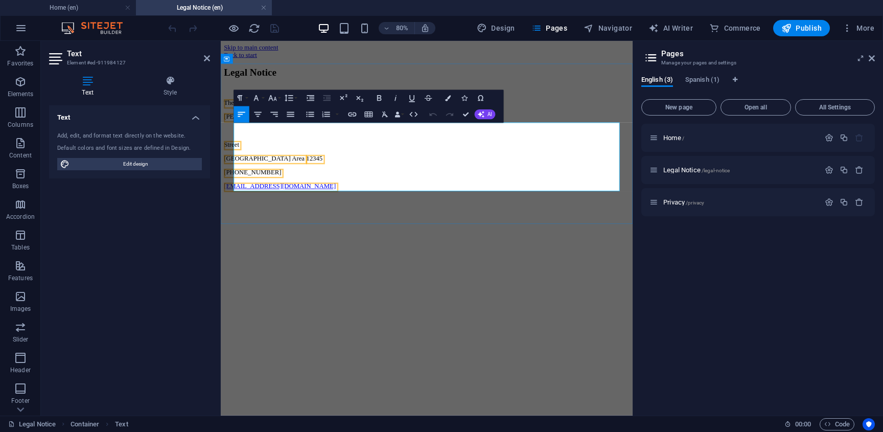
click at [265, 175] on p "Street" at bounding box center [478, 170] width 507 height 9
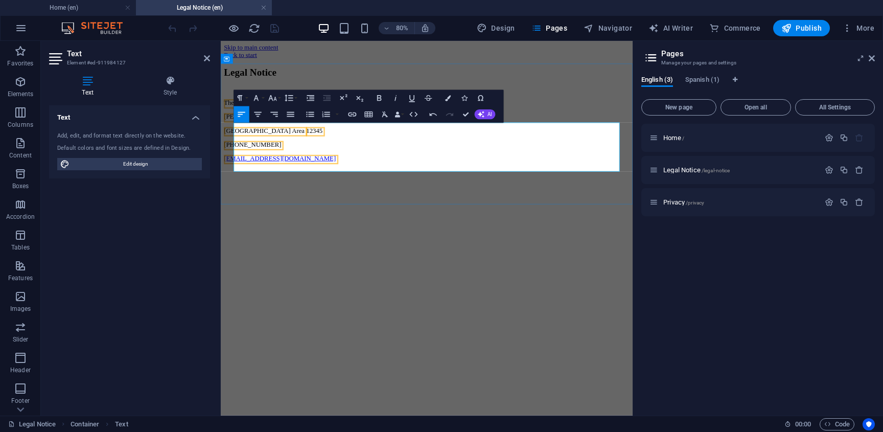
click at [301, 158] on p "Erie Area 12345" at bounding box center [478, 153] width 507 height 9
click at [328, 123] on p "The Only Choice Towing" at bounding box center [478, 118] width 507 height 9
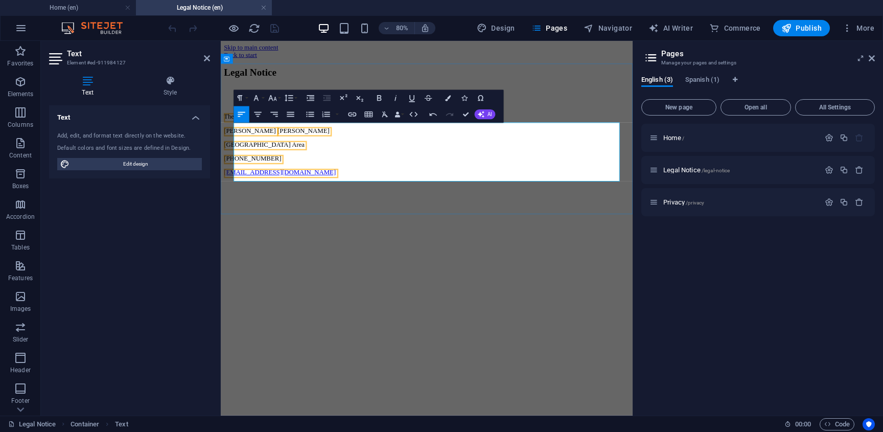
click at [251, 123] on p at bounding box center [478, 118] width 507 height 9
click at [248, 123] on p at bounding box center [478, 118] width 507 height 9
click at [245, 123] on p at bounding box center [478, 118] width 507 height 9
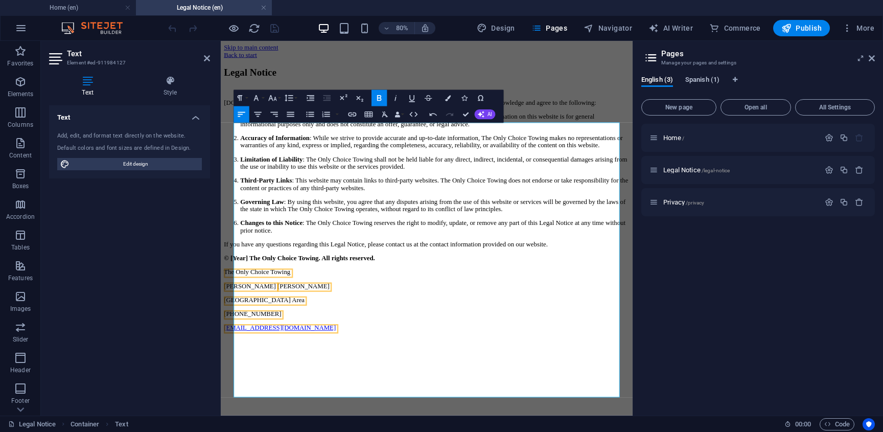
click at [693, 81] on span "Spanish (1)" at bounding box center [702, 81] width 34 height 14
click at [845, 172] on span "Translate" at bounding box center [849, 170] width 27 height 8
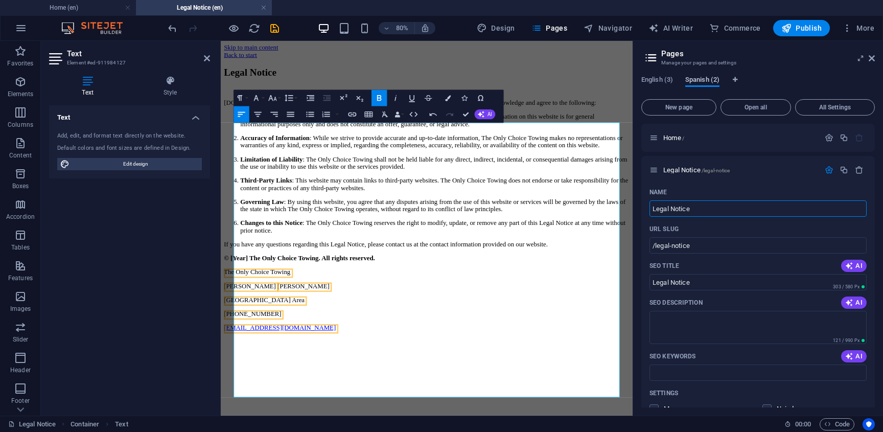
click at [701, 81] on span "Spanish (2)" at bounding box center [702, 81] width 34 height 14
click at [654, 84] on span "English (3)" at bounding box center [657, 81] width 32 height 14
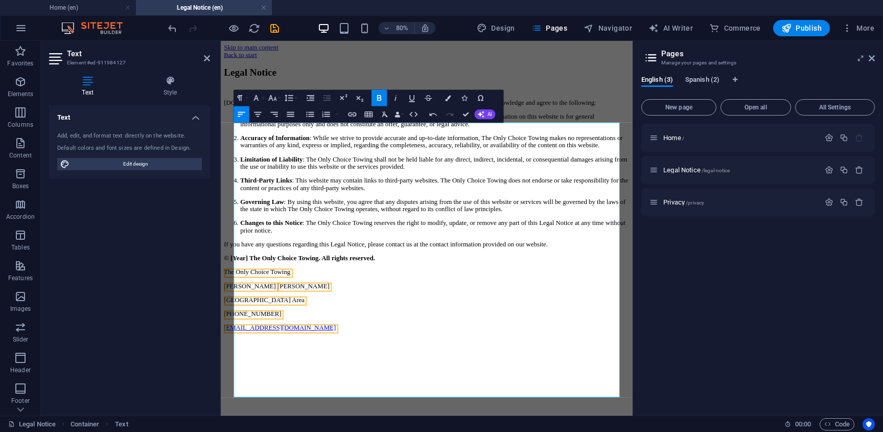
click at [708, 81] on span "Spanish (2)" at bounding box center [702, 81] width 34 height 14
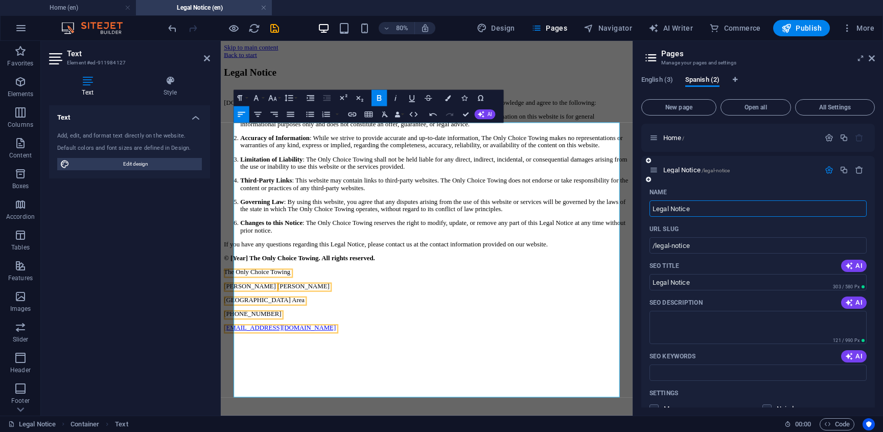
click at [654, 172] on icon at bounding box center [653, 170] width 9 height 9
click at [655, 80] on span "English (3)" at bounding box center [657, 81] width 32 height 14
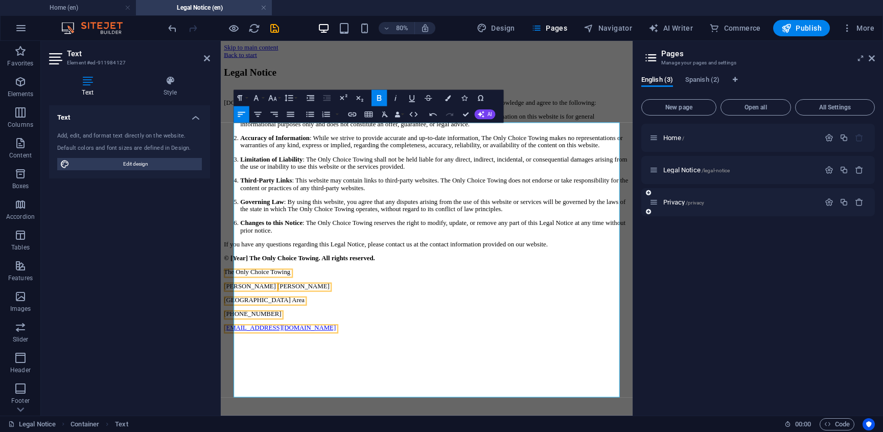
click at [716, 211] on div "Privacy /privacy" at bounding box center [757, 202] width 233 height 28
click at [724, 200] on p "Privacy /privacy" at bounding box center [739, 202] width 153 height 7
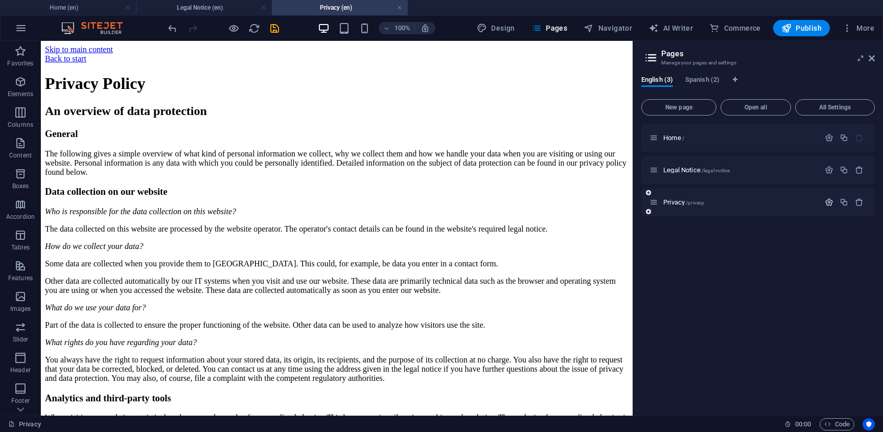
click at [831, 204] on icon "button" at bounding box center [829, 202] width 9 height 9
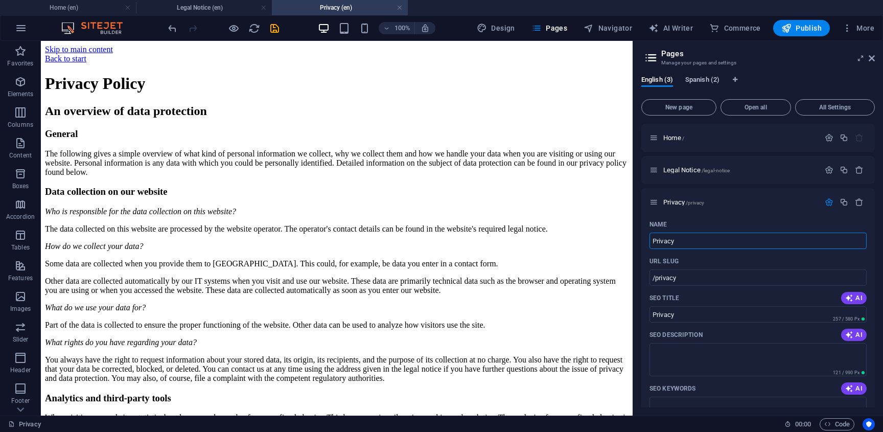
click at [710, 82] on span "Spanish (2)" at bounding box center [702, 81] width 34 height 14
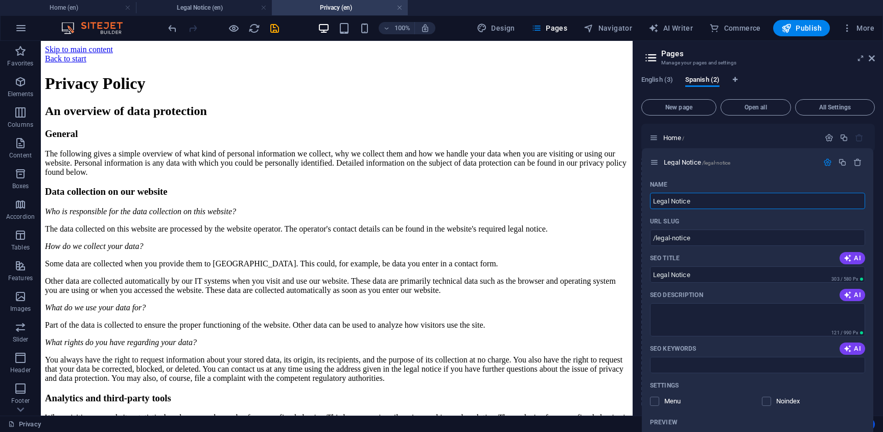
drag, startPoint x: 654, startPoint y: 173, endPoint x: 654, endPoint y: 163, distance: 9.7
click at [654, 163] on div "Home / Legal Notice /legal-notice Name Legal Notice ​ URL SLUG /legal-notice ​ …" at bounding box center [757, 367] width 233 height 487
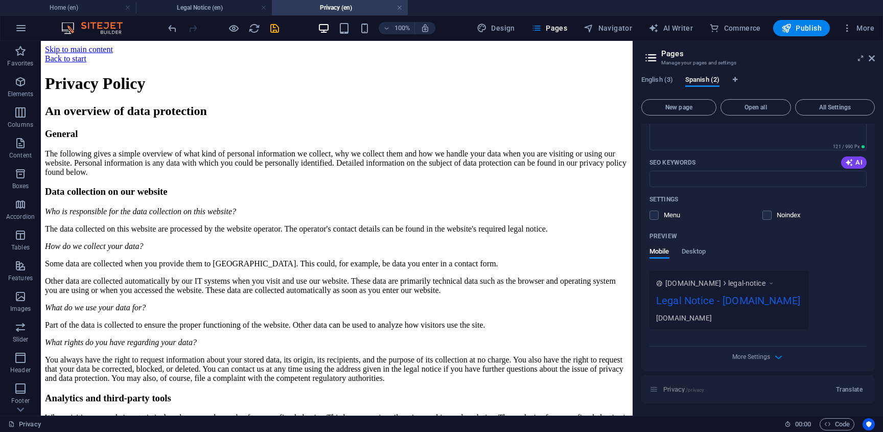
scroll to position [208, 0]
click at [841, 390] on span "Translate" at bounding box center [849, 389] width 27 height 8
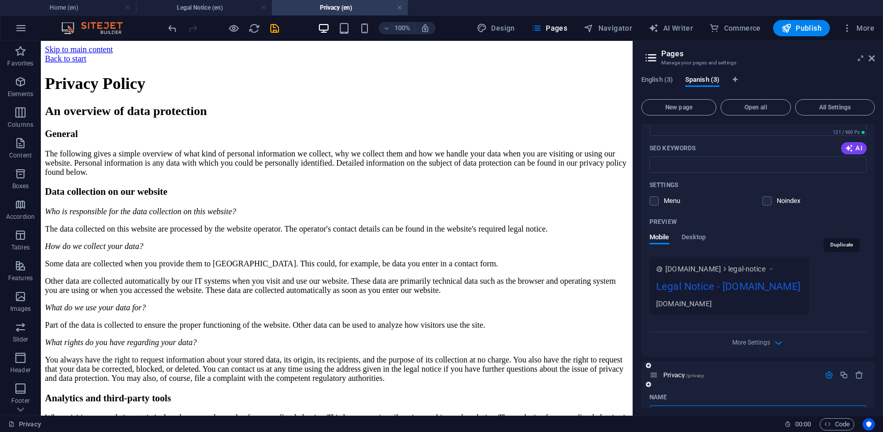
scroll to position [370, 0]
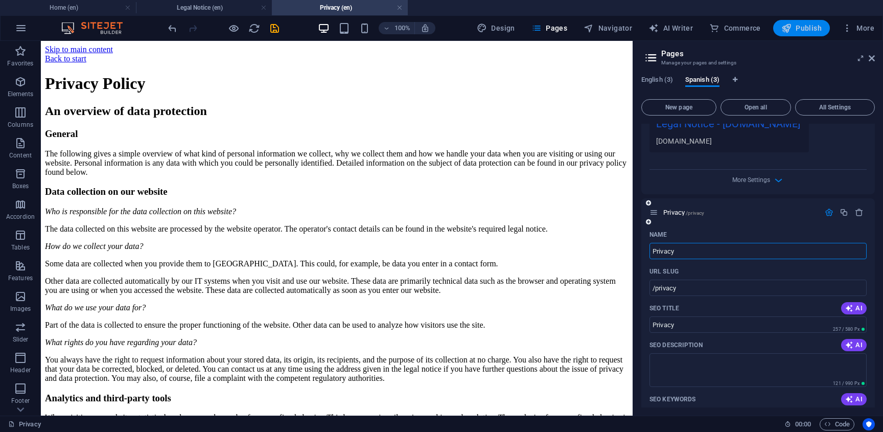
click at [804, 30] on span "Publish" at bounding box center [801, 28] width 40 height 10
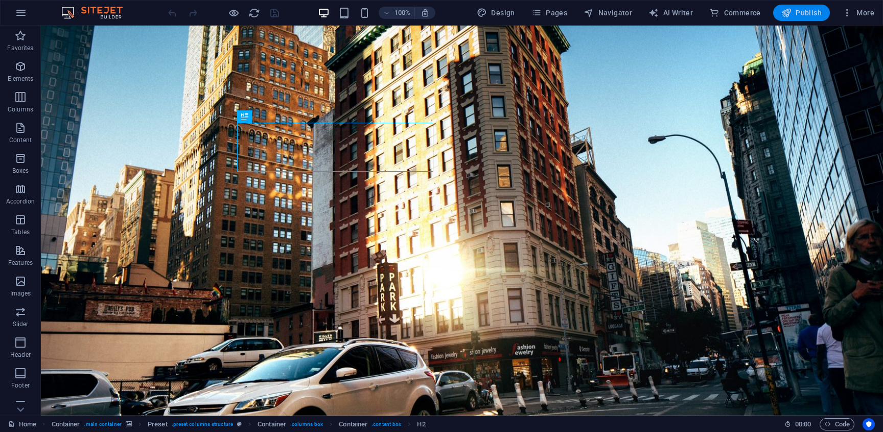
click at [808, 12] on span "Publish" at bounding box center [801, 13] width 40 height 10
click at [24, 17] on icon "button" at bounding box center [21, 13] width 12 height 12
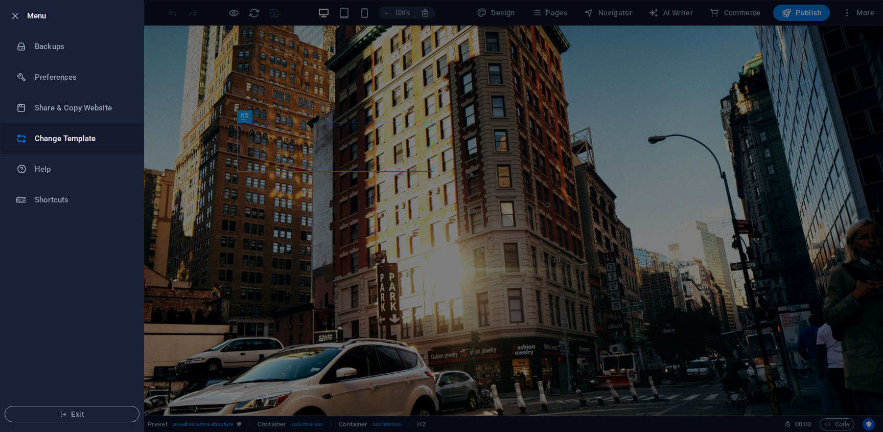
click at [83, 144] on h6 "Change Template" at bounding box center [82, 138] width 95 height 12
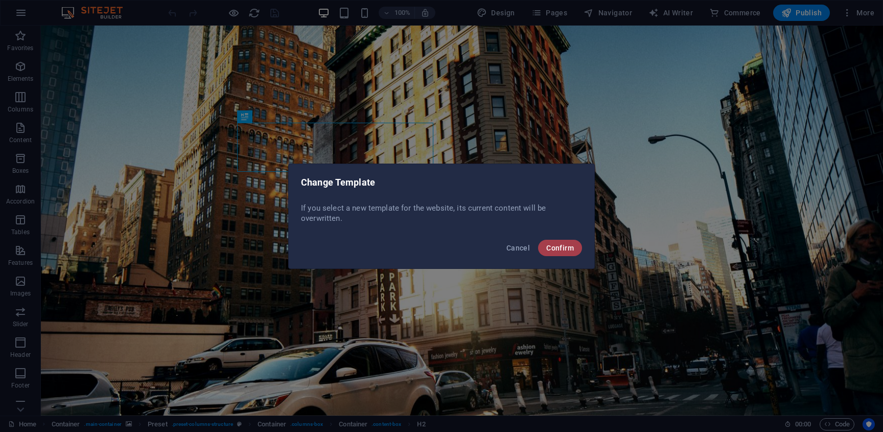
click at [562, 244] on span "Confirm" at bounding box center [560, 248] width 28 height 8
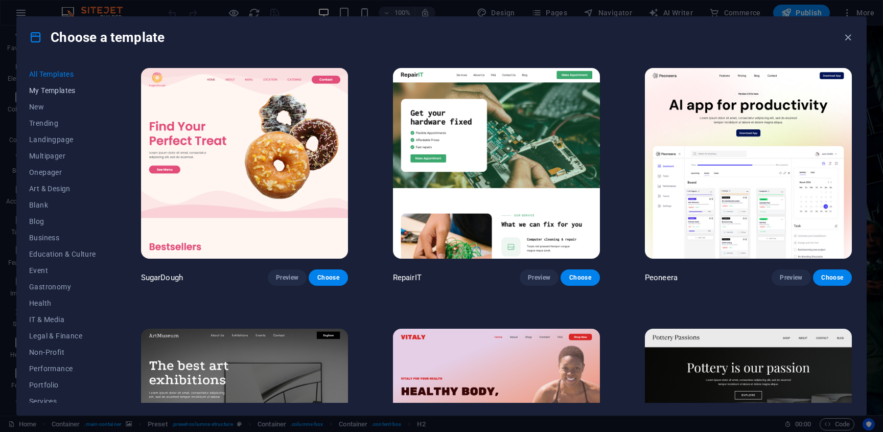
click at [64, 92] on span "My Templates" at bounding box center [62, 90] width 67 height 8
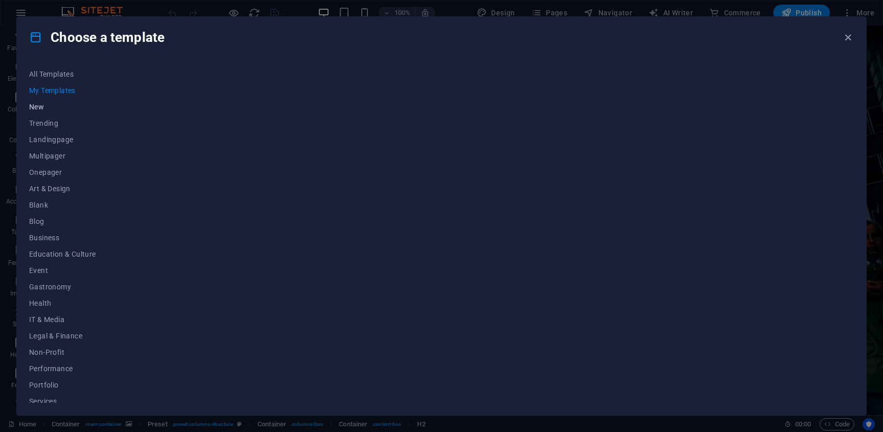
click at [63, 111] on button "New" at bounding box center [62, 107] width 67 height 16
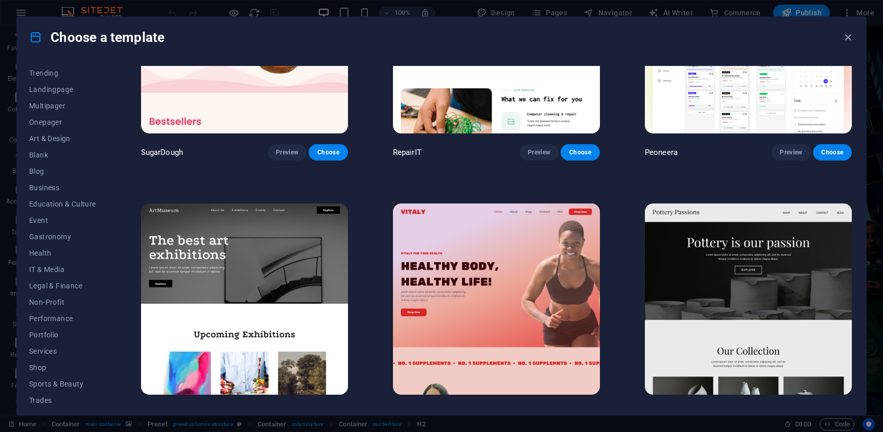
scroll to position [129, 0]
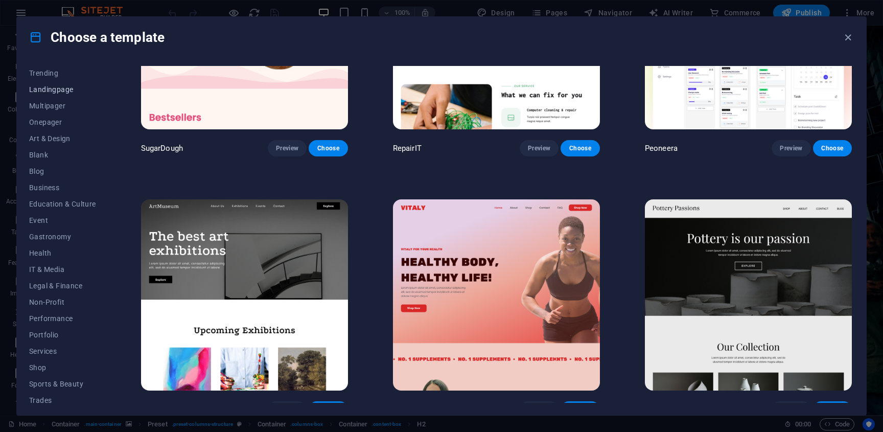
click at [55, 87] on span "Landingpage" at bounding box center [62, 89] width 67 height 8
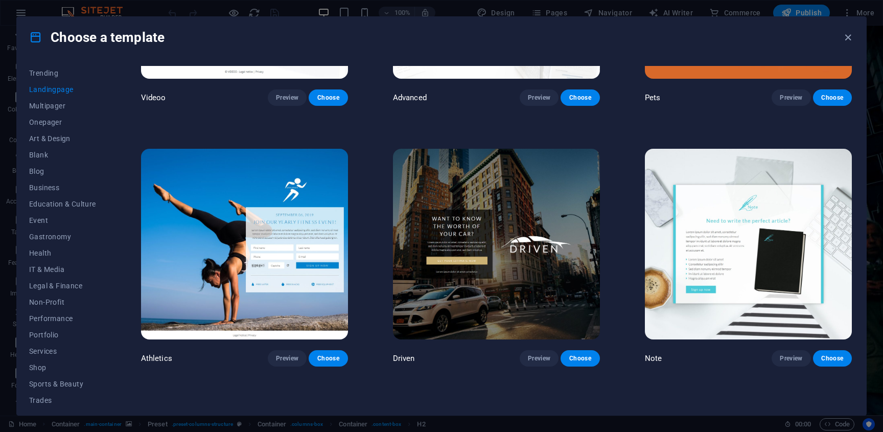
scroll to position [699, 0]
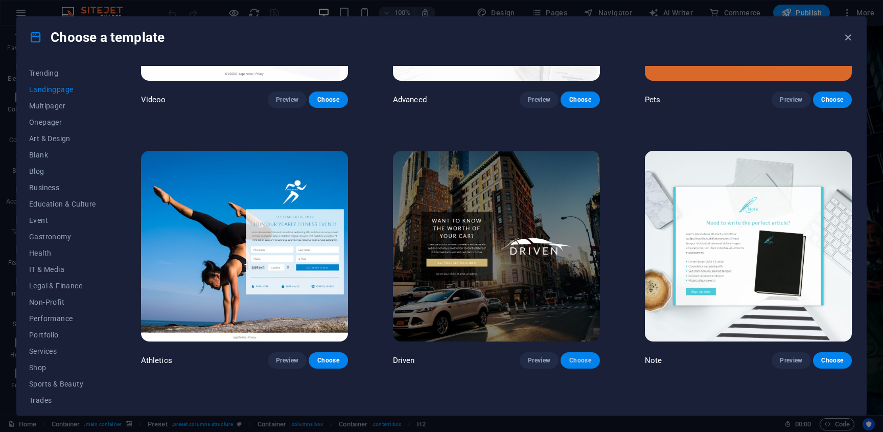
click at [578, 356] on span "Choose" at bounding box center [580, 360] width 22 height 8
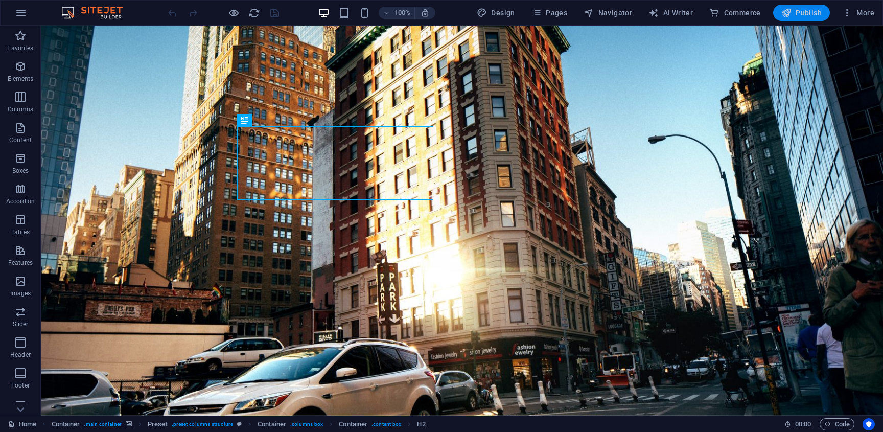
click at [801, 11] on span "Publish" at bounding box center [801, 13] width 40 height 10
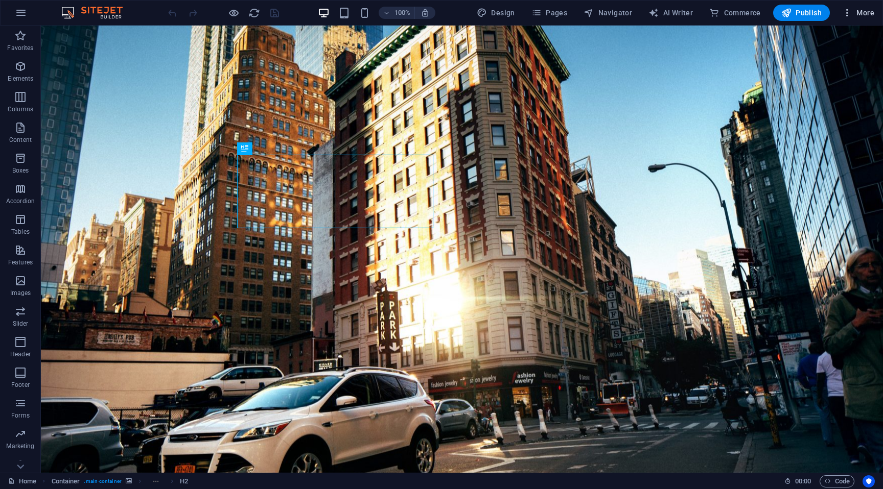
click at [435, 12] on icon "button" at bounding box center [847, 13] width 10 height 10
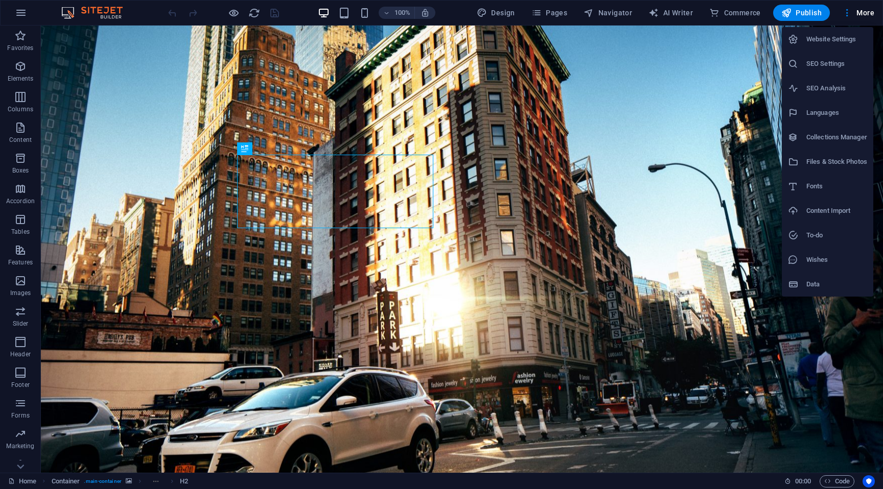
click at [435, 40] on h6 "Website Settings" at bounding box center [836, 39] width 61 height 12
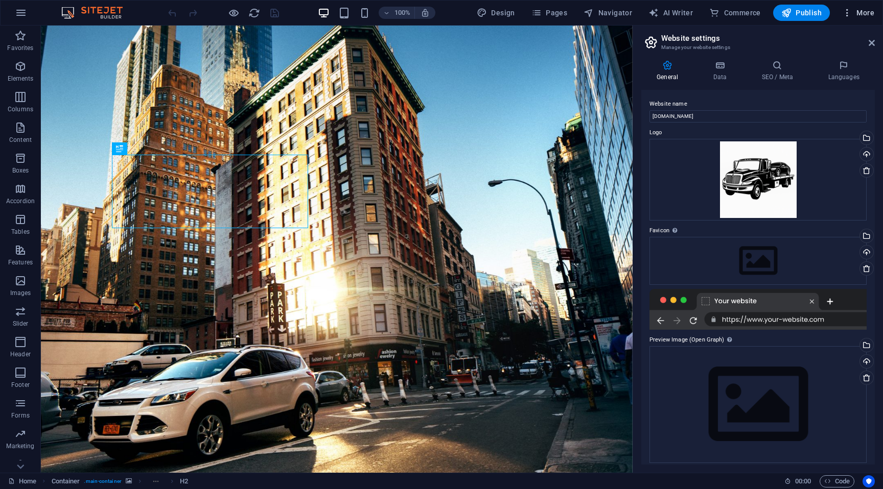
click at [435, 18] on button "More" at bounding box center [858, 13] width 40 height 16
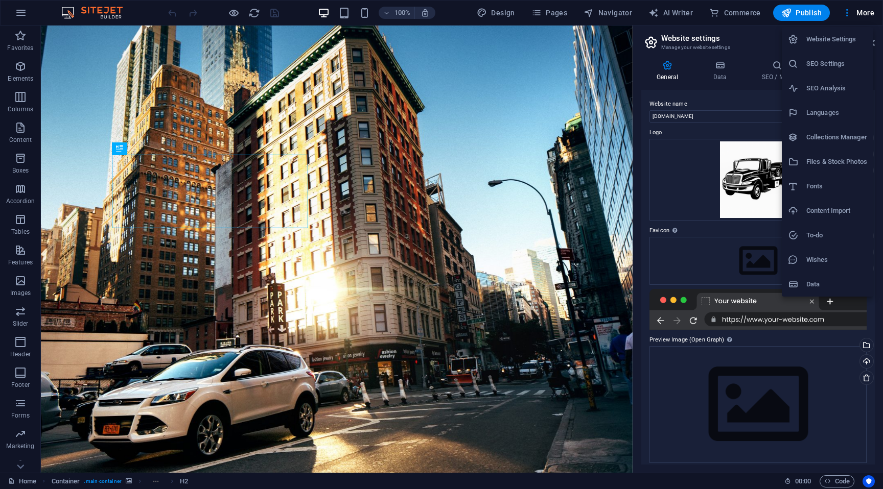
click at [435, 167] on h6 "Files & Stock Photos" at bounding box center [836, 162] width 61 height 12
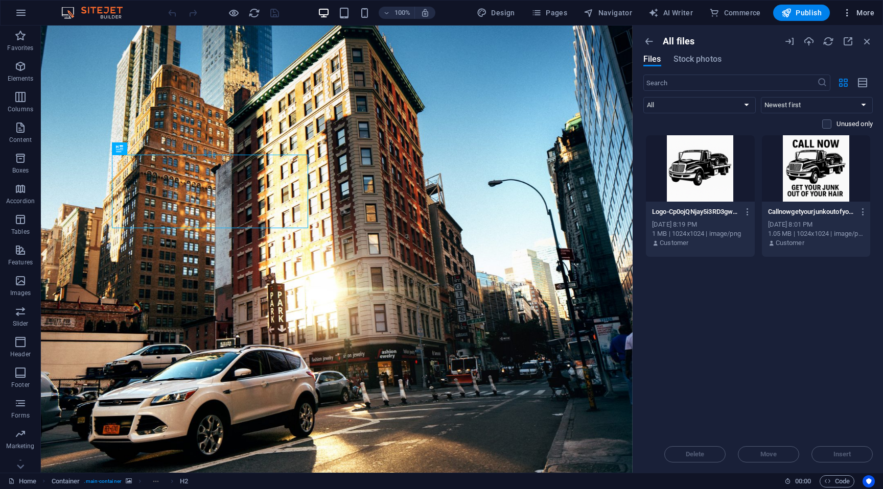
click at [435, 15] on span "More" at bounding box center [858, 13] width 32 height 10
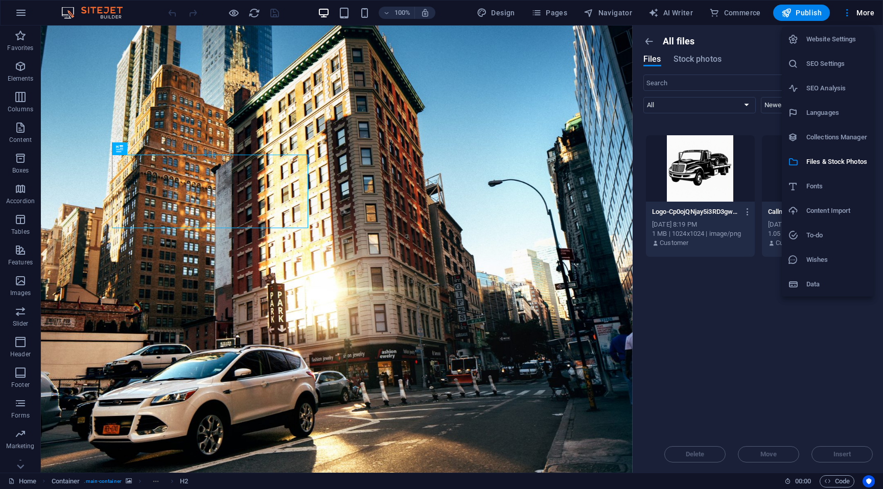
click at [435, 284] on h6 "Data" at bounding box center [836, 284] width 61 height 12
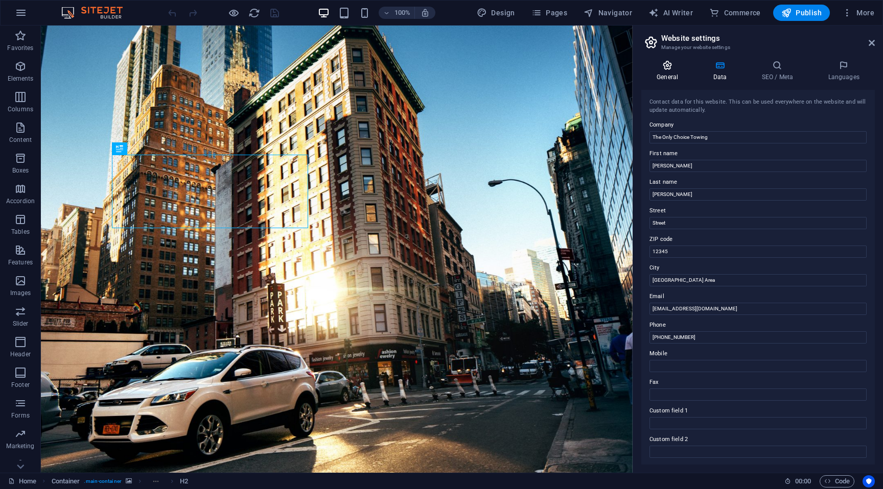
click at [435, 72] on h4 "General" at bounding box center [669, 70] width 56 height 21
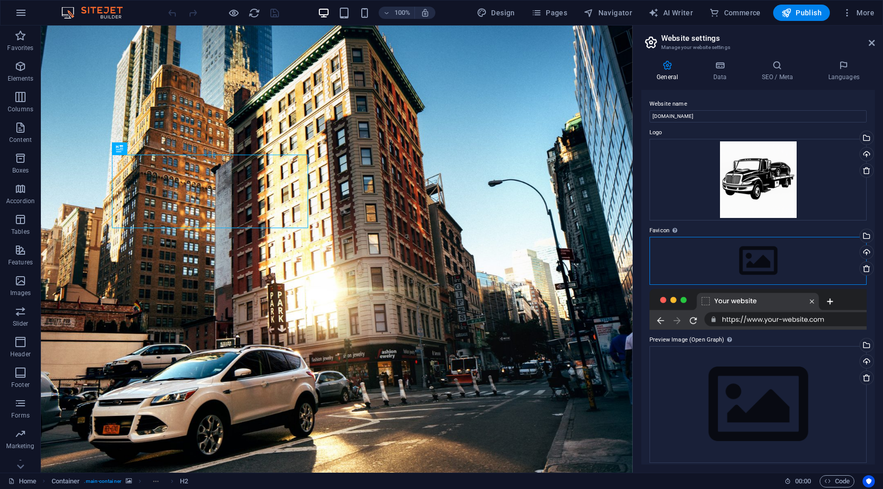
click at [435, 261] on div "Drag files here, click to choose files or select files from Files or our free s…" at bounding box center [757, 261] width 217 height 48
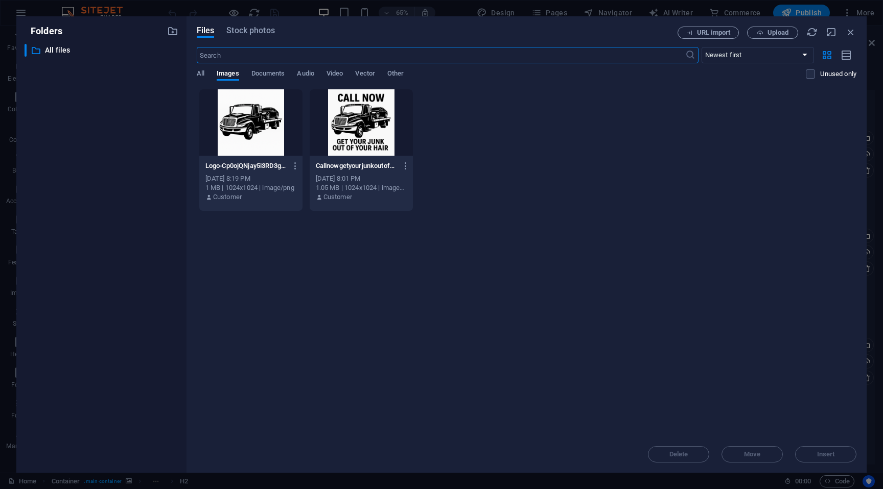
click at [247, 122] on div at bounding box center [250, 122] width 103 height 66
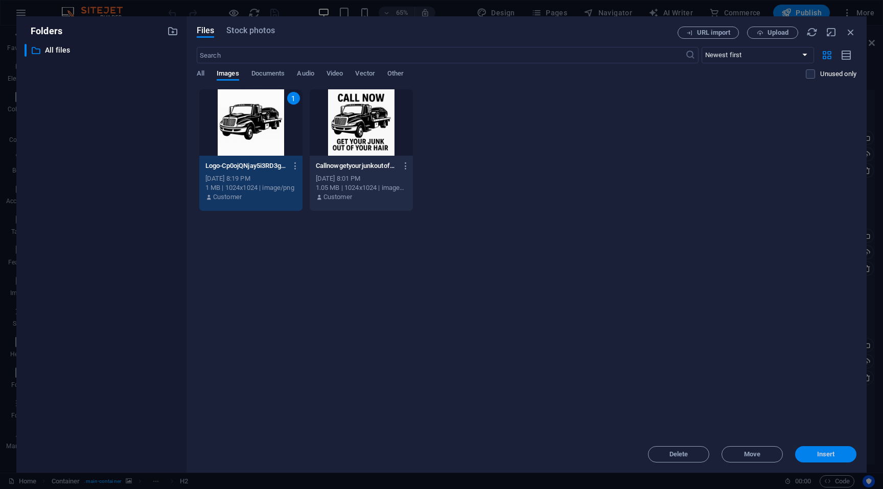
click at [435, 424] on button "Insert" at bounding box center [825, 455] width 61 height 16
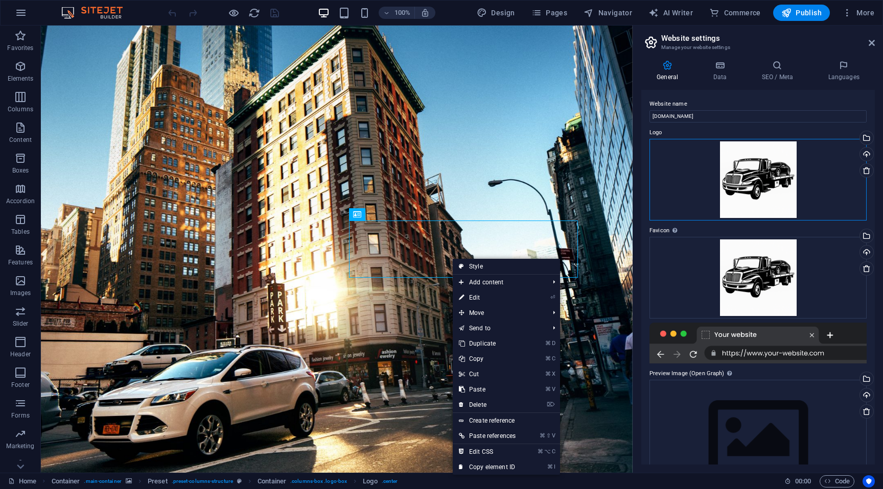
click at [435, 163] on div "Drag files here, click to choose files or select files from Files or our free s…" at bounding box center [757, 180] width 217 height 82
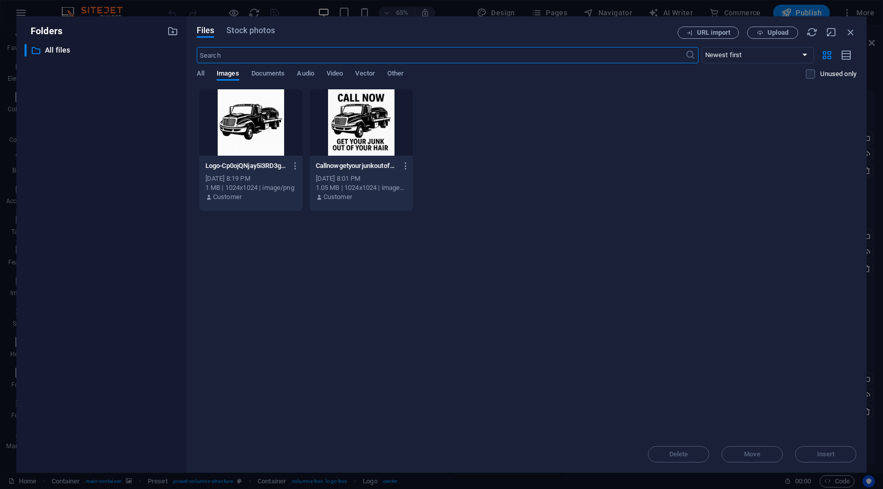
click at [262, 118] on div at bounding box center [250, 122] width 103 height 66
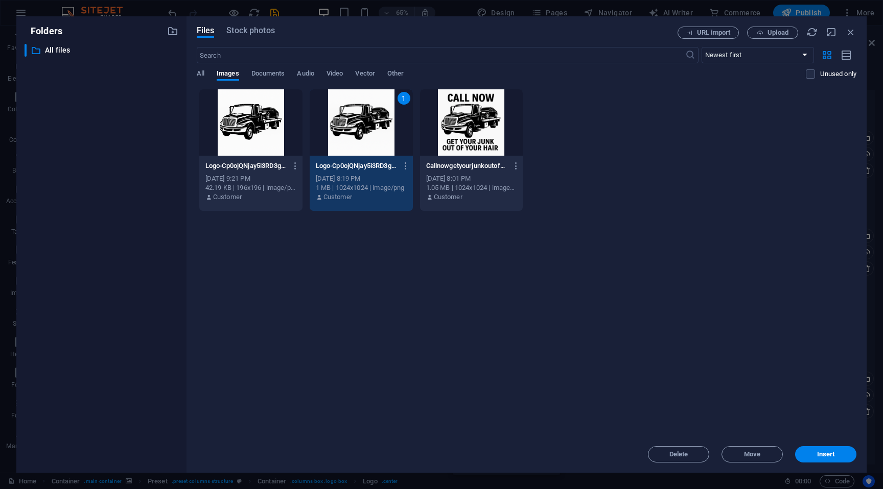
click at [225, 135] on div at bounding box center [250, 122] width 103 height 66
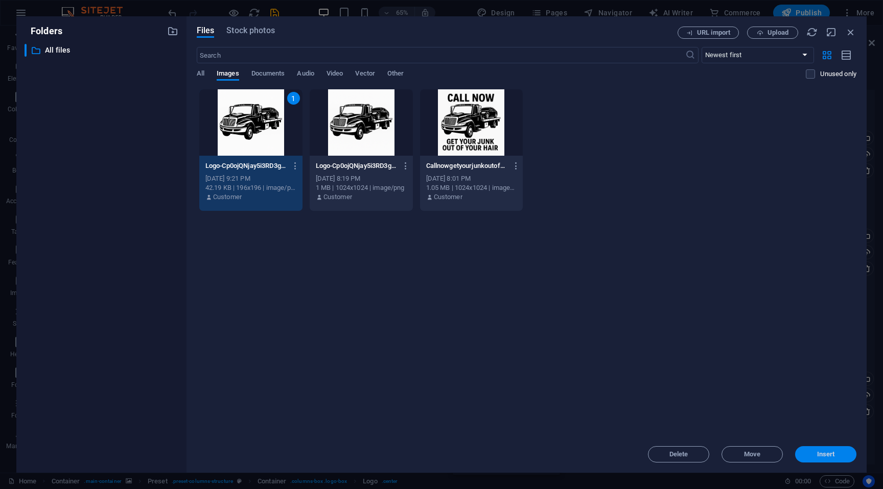
click at [435, 424] on button "Insert" at bounding box center [825, 455] width 61 height 16
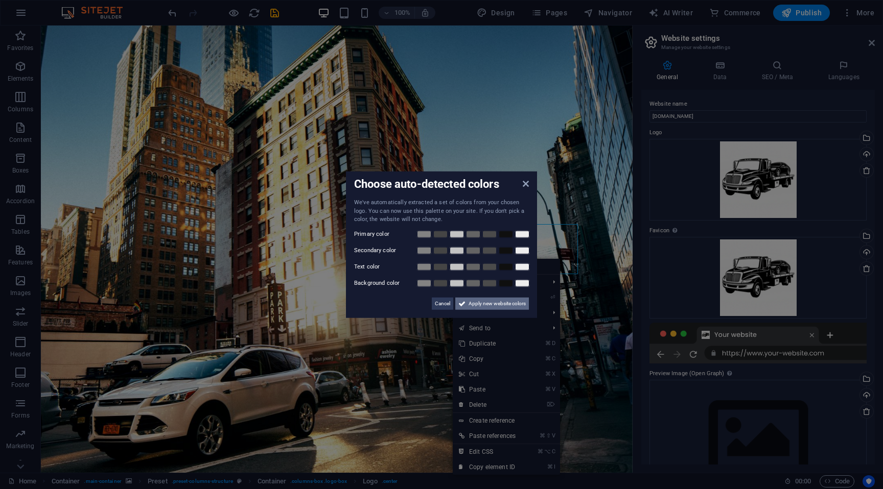
click at [435, 306] on span "Apply new website colors" at bounding box center [496, 303] width 57 height 12
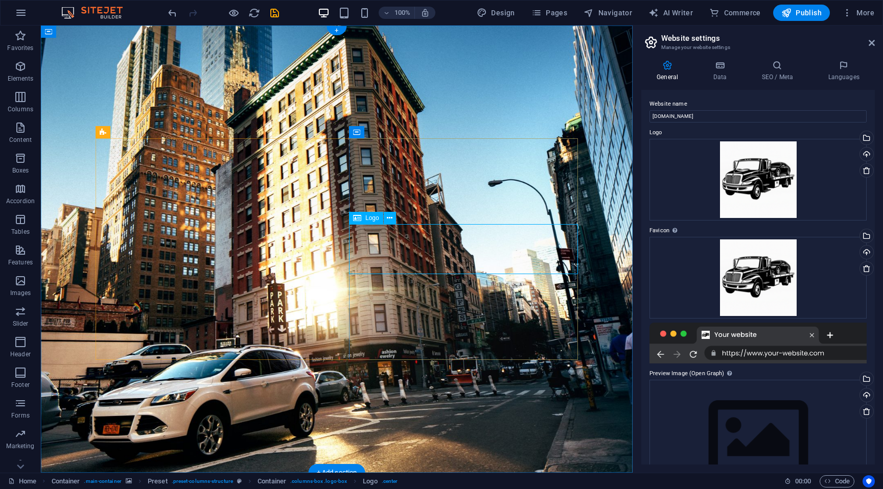
click at [361, 217] on icon at bounding box center [357, 218] width 8 height 12
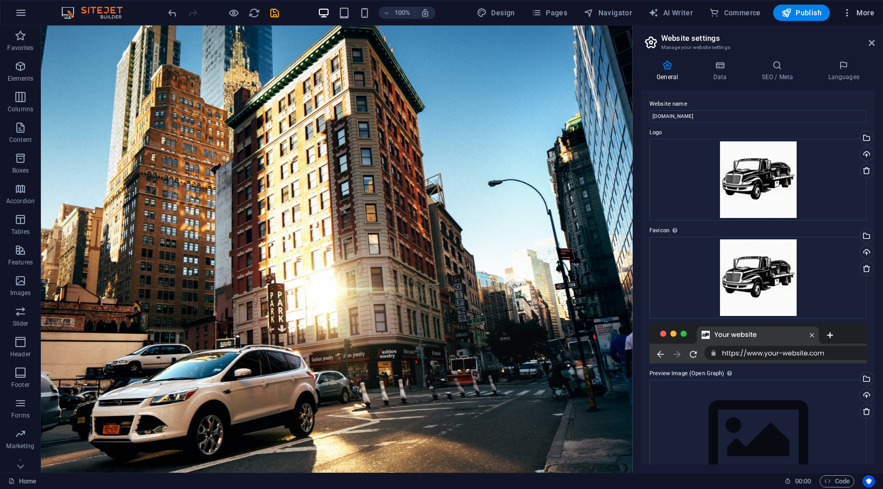
click at [435, 12] on icon "button" at bounding box center [847, 13] width 10 height 10
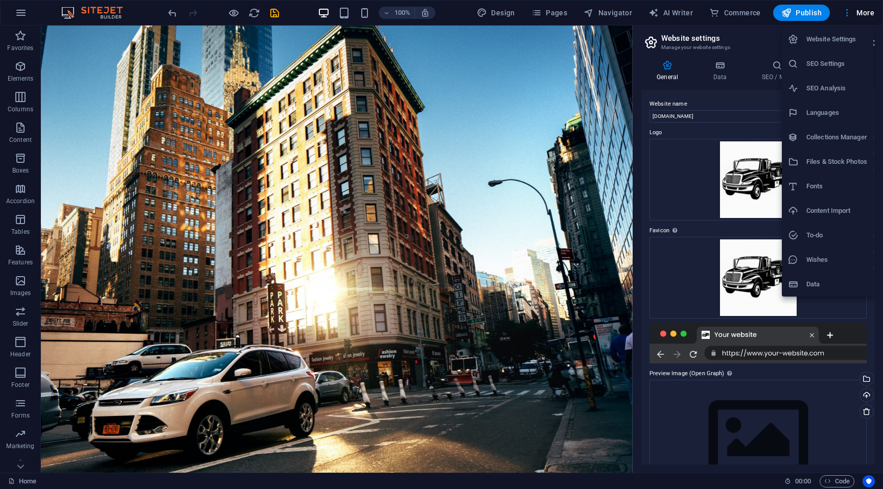
click at [435, 162] on div at bounding box center [797, 162] width 18 height 10
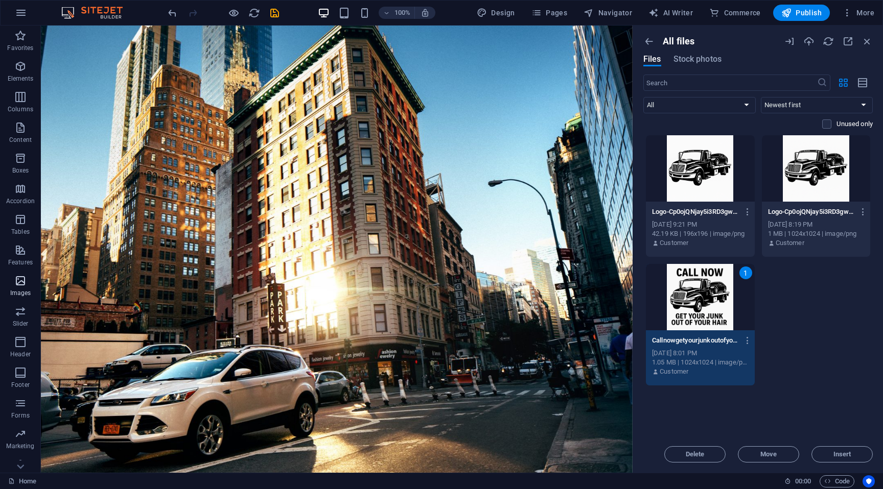
click at [23, 275] on icon "button" at bounding box center [20, 281] width 12 height 12
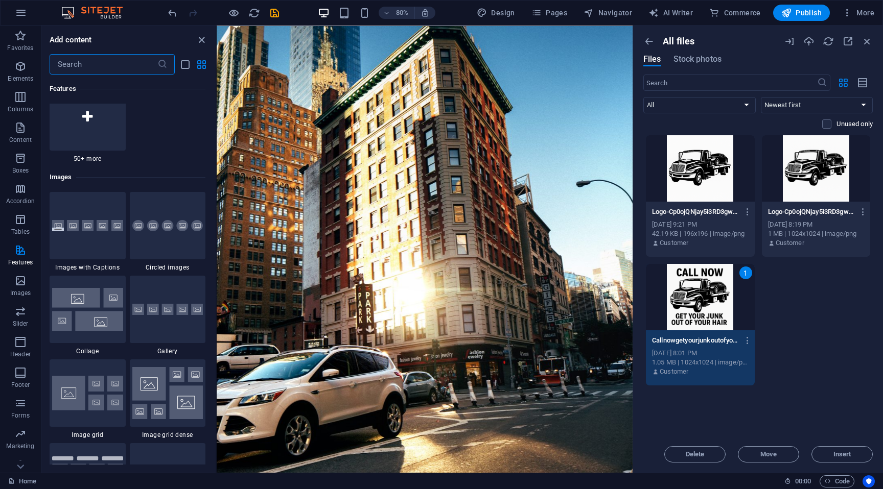
scroll to position [5097, 0]
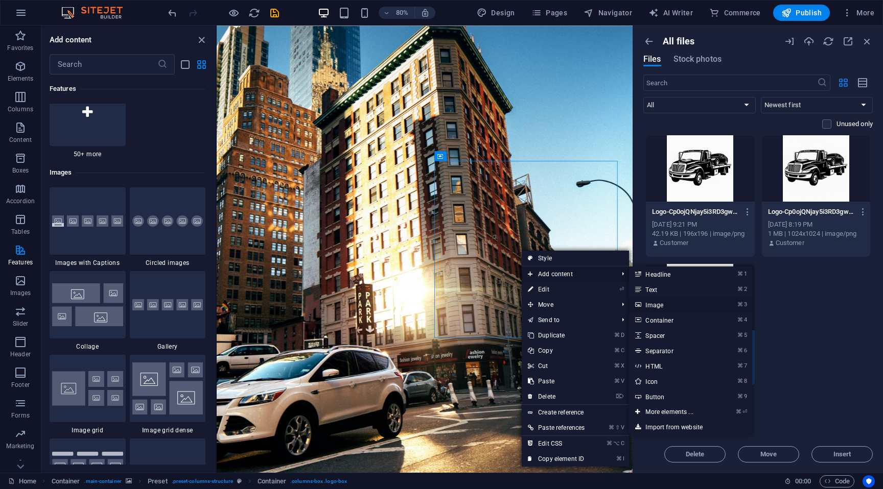
click at [435, 304] on link "⌘ 3 Image" at bounding box center [671, 304] width 84 height 15
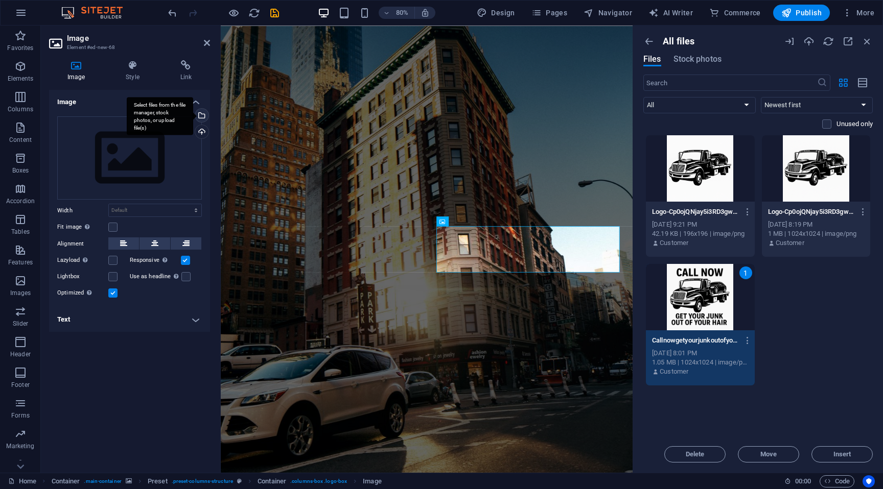
click at [202, 115] on div "Select files from the file manager, stock photos, or upload file(s)" at bounding box center [200, 116] width 15 height 15
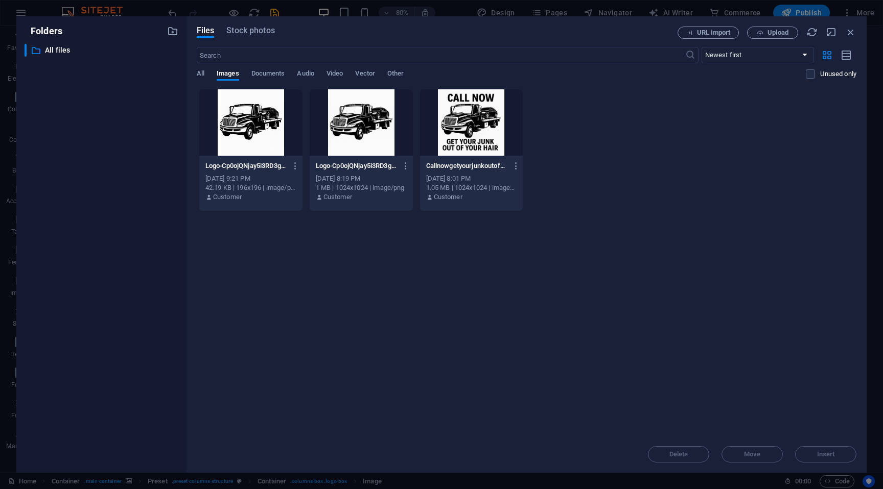
click at [435, 129] on div at bounding box center [471, 122] width 103 height 66
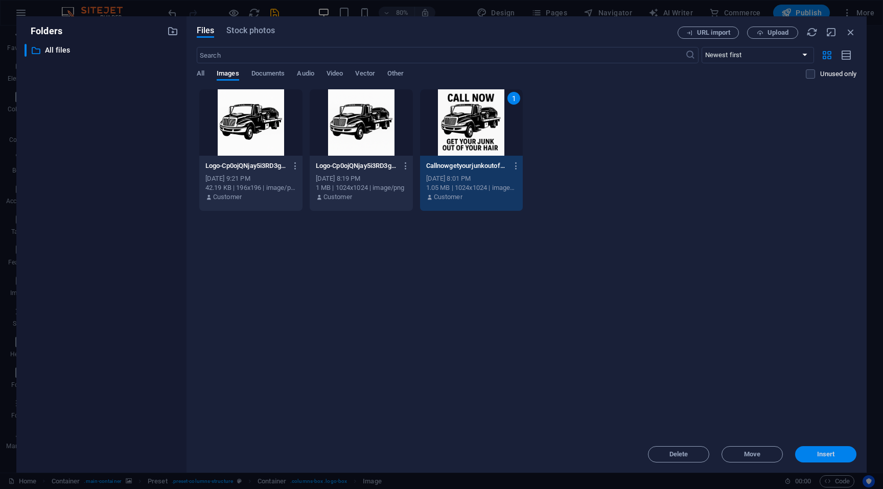
click at [435, 424] on span "Insert" at bounding box center [826, 455] width 18 height 6
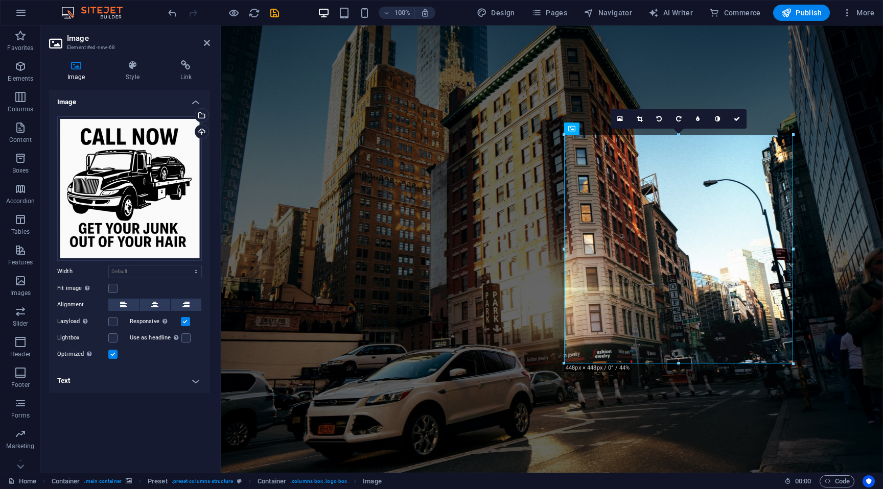
click at [435, 78] on figure at bounding box center [552, 250] width 662 height 448
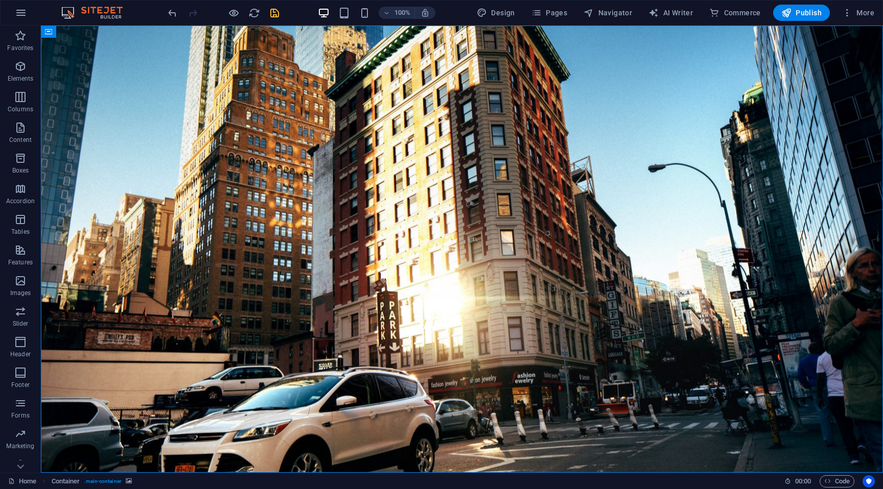
click at [273, 14] on icon "save" at bounding box center [275, 13] width 12 height 12
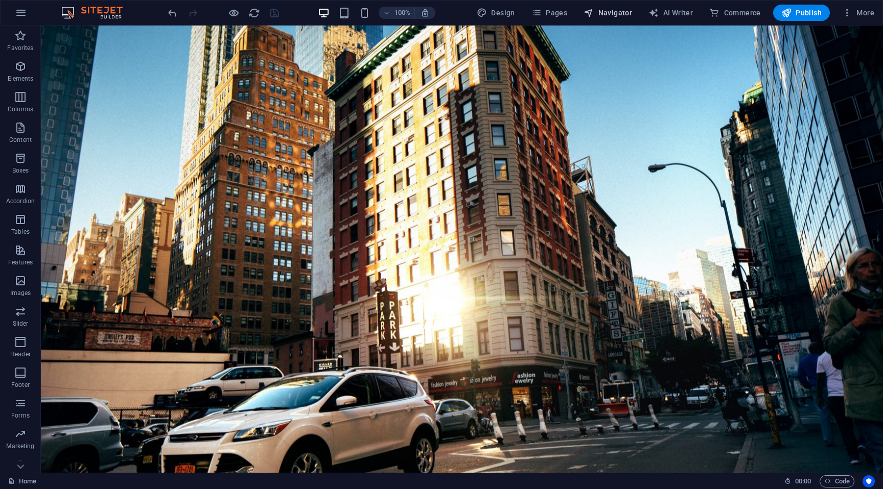
click at [435, 17] on span "Navigator" at bounding box center [607, 13] width 49 height 10
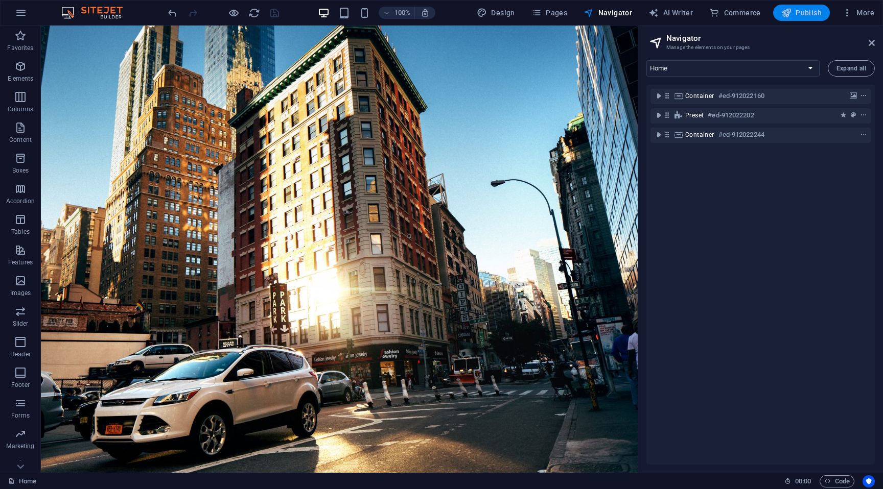
click at [435, 12] on span "Publish" at bounding box center [801, 13] width 40 height 10
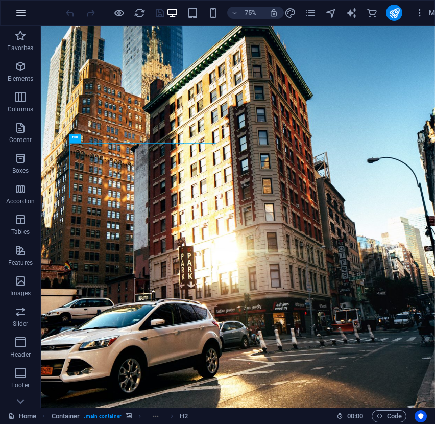
click at [28, 17] on button "button" at bounding box center [21, 13] width 25 height 25
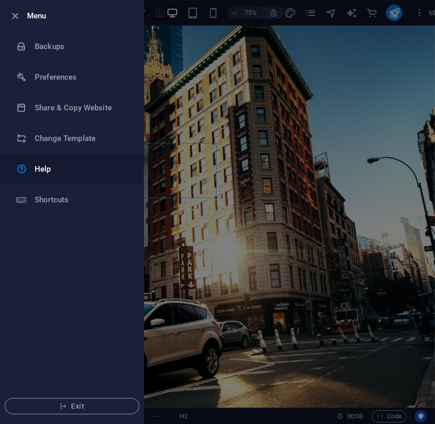
click at [51, 169] on h6 "Help" at bounding box center [82, 169] width 95 height 12
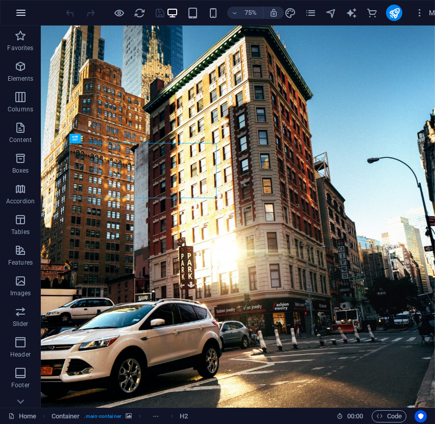
click at [21, 15] on icon "button" at bounding box center [21, 13] width 12 height 12
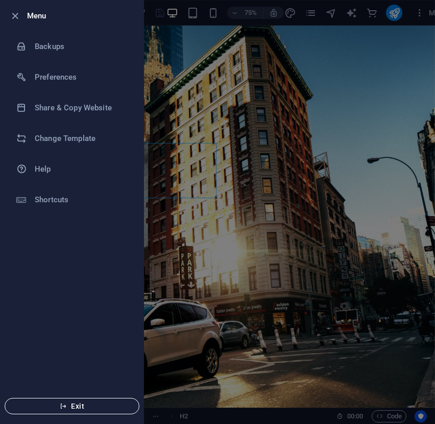
click at [63, 403] on icon "button" at bounding box center [63, 406] width 7 height 7
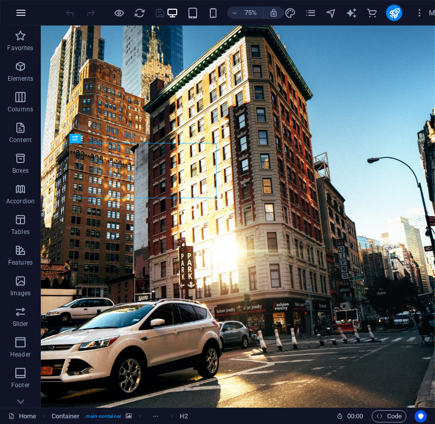
click at [22, 19] on button "button" at bounding box center [21, 13] width 25 height 25
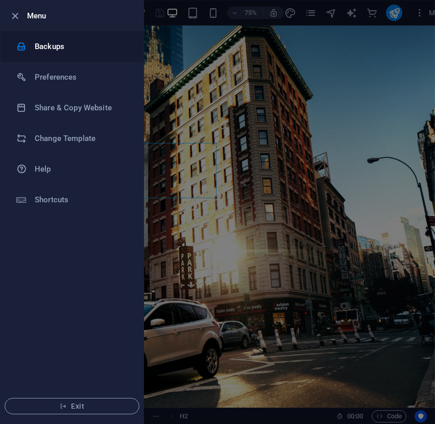
click at [43, 48] on h6 "Backups" at bounding box center [82, 46] width 95 height 12
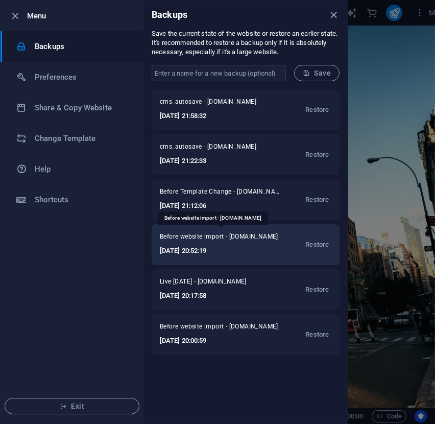
click at [233, 241] on span "Before website import - theonlychoicejunks.com" at bounding box center [220, 238] width 121 height 12
click at [314, 247] on span "Restore" at bounding box center [318, 245] width 24 height 12
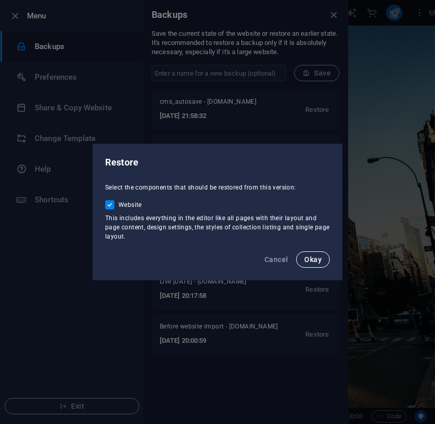
click at [315, 261] on span "Okay" at bounding box center [312, 259] width 17 height 8
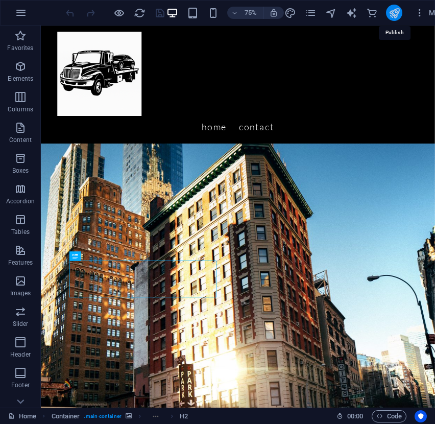
click at [394, 17] on icon "publish" at bounding box center [395, 13] width 12 height 12
